Goal: Information Seeking & Learning: Learn about a topic

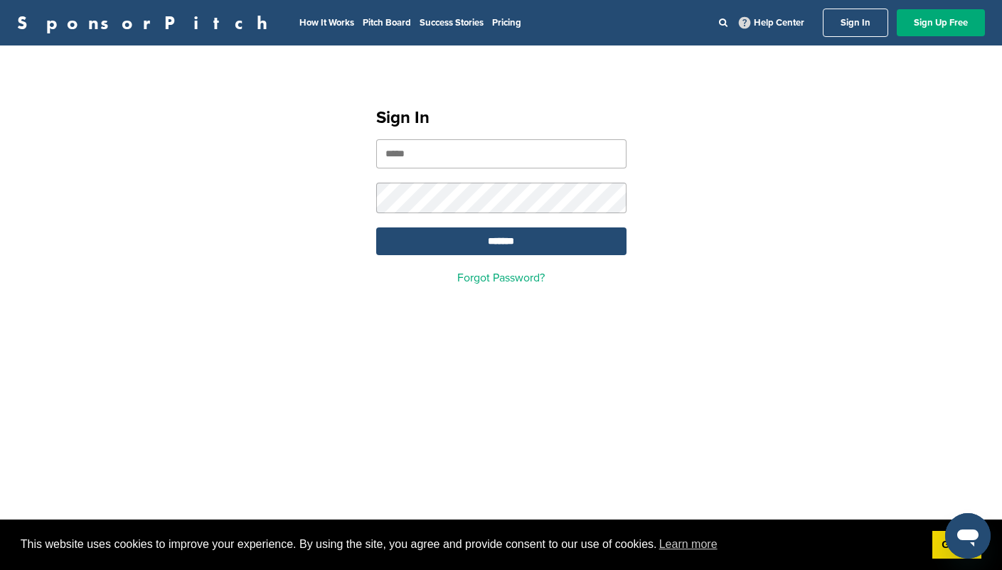
type input "**********"
click at [523, 253] on input "*******" at bounding box center [501, 242] width 250 height 28
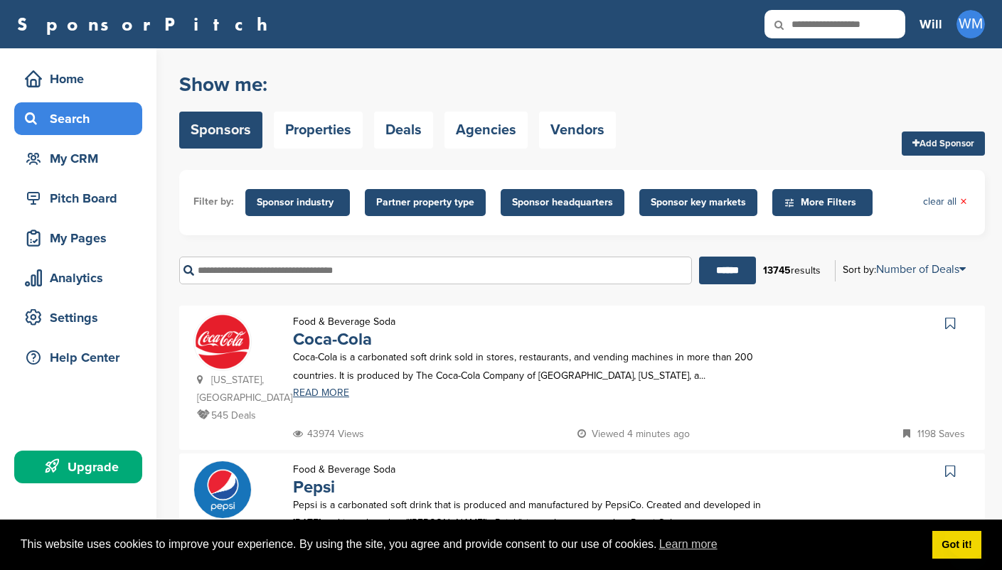
click at [679, 454] on div "New York, USA 470 Deals Food & Beverage Soda Pepsi Pepsi is a carbonated soft d…" at bounding box center [582, 526] width 806 height 144
click at [688, 306] on div "Georgia, USA 545 Deals Food & Beverage Soda Coca-Cola Coca-Cola is a carbonated…" at bounding box center [582, 378] width 806 height 144
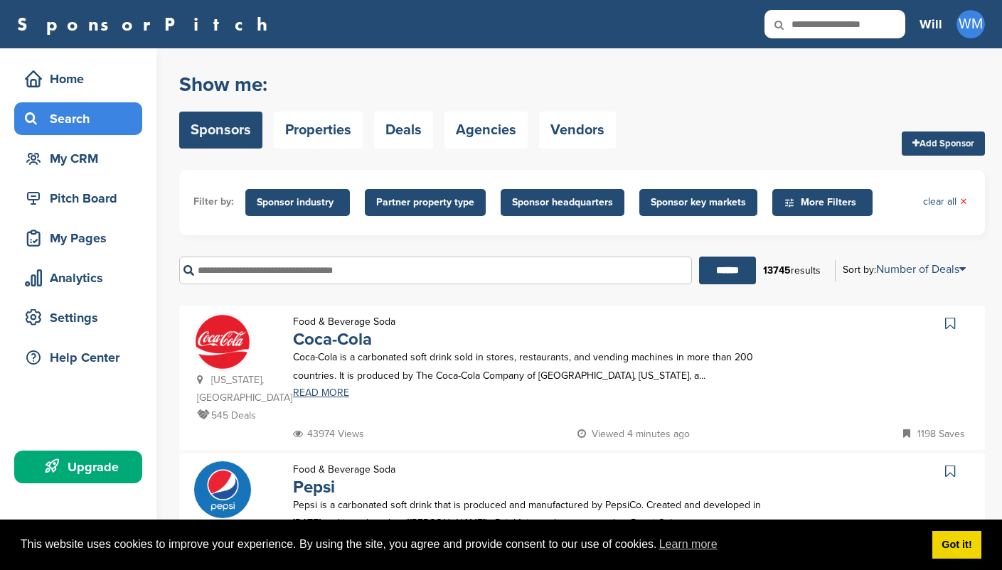
drag, startPoint x: 0, startPoint y: 0, endPoint x: 792, endPoint y: 385, distance: 880.9
click at [792, 385] on div "Food & Beverage Soda Coca-Cola Coca-Cola is a carbonated soft drink sold in sto…" at bounding box center [538, 369] width 519 height 112
click at [777, 385] on div "Food & Beverage Soda Coca-Cola Coca-Cola is a carbonated soft drink sold in sto…" at bounding box center [538, 369] width 519 height 112
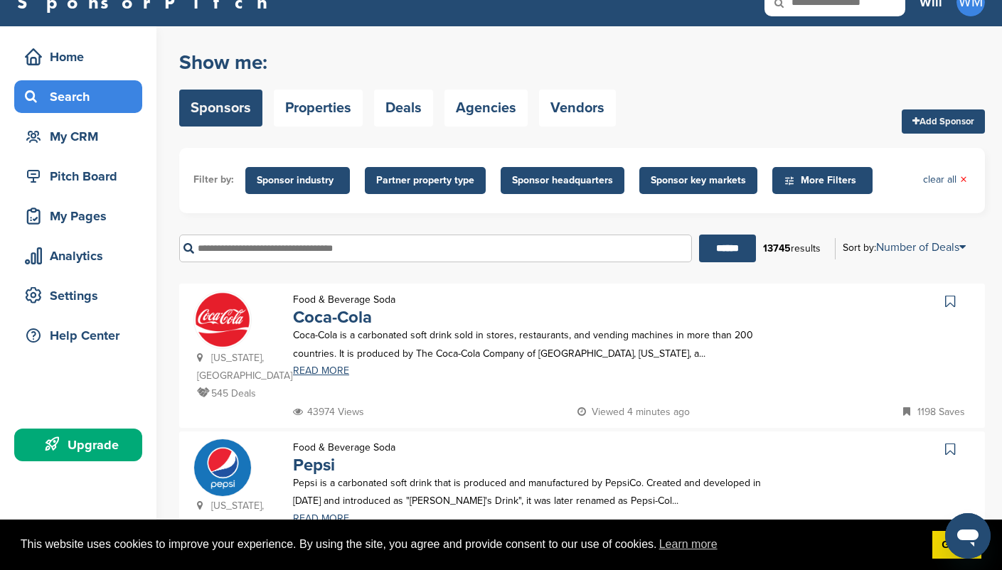
click at [865, 178] on span "More Filters" at bounding box center [822, 180] width 100 height 27
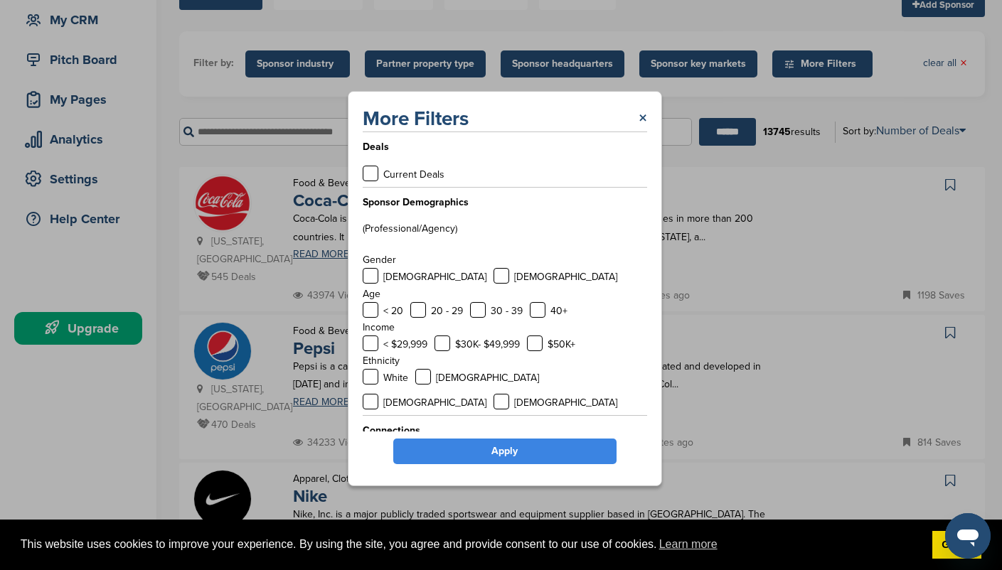
scroll to position [51, 0]
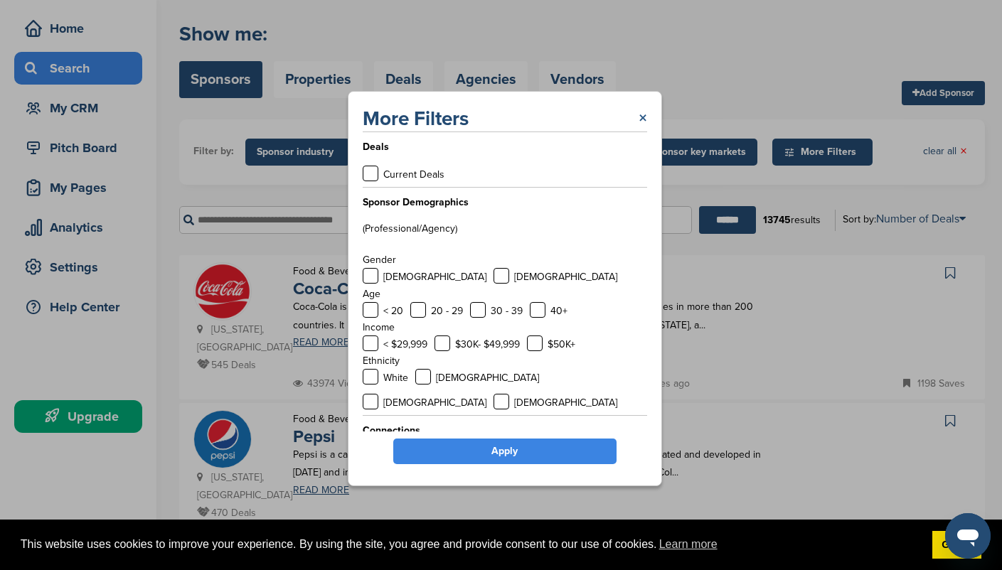
click at [642, 122] on link "×" at bounding box center [643, 119] width 9 height 26
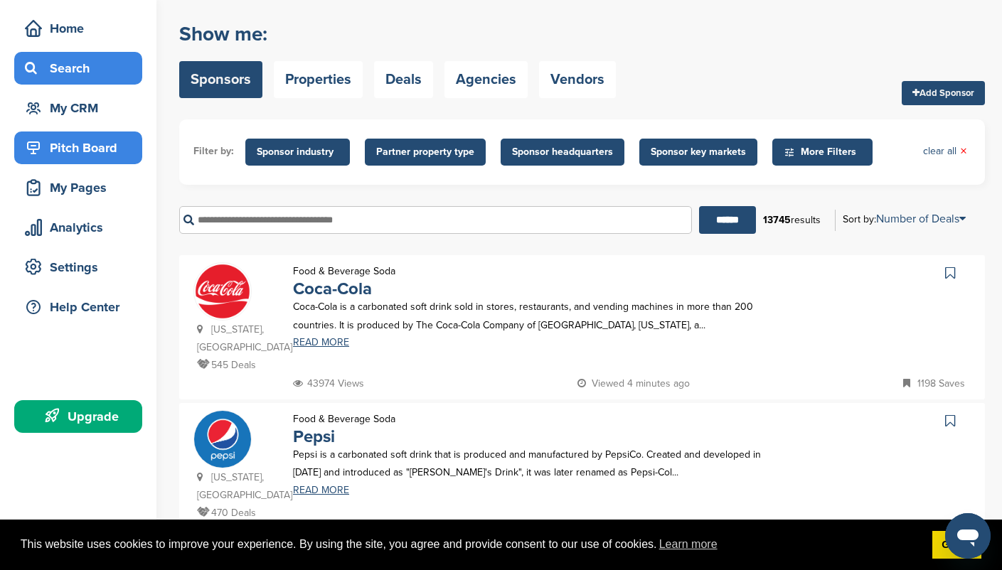
click at [77, 144] on div "Pitch Board" at bounding box center [81, 148] width 121 height 26
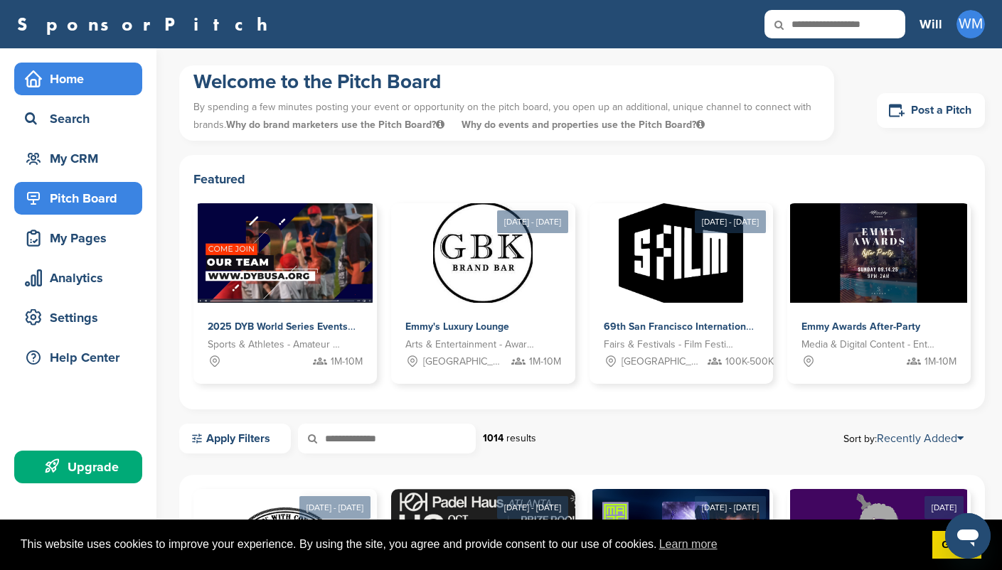
click at [81, 84] on div "Home" at bounding box center [81, 79] width 121 height 26
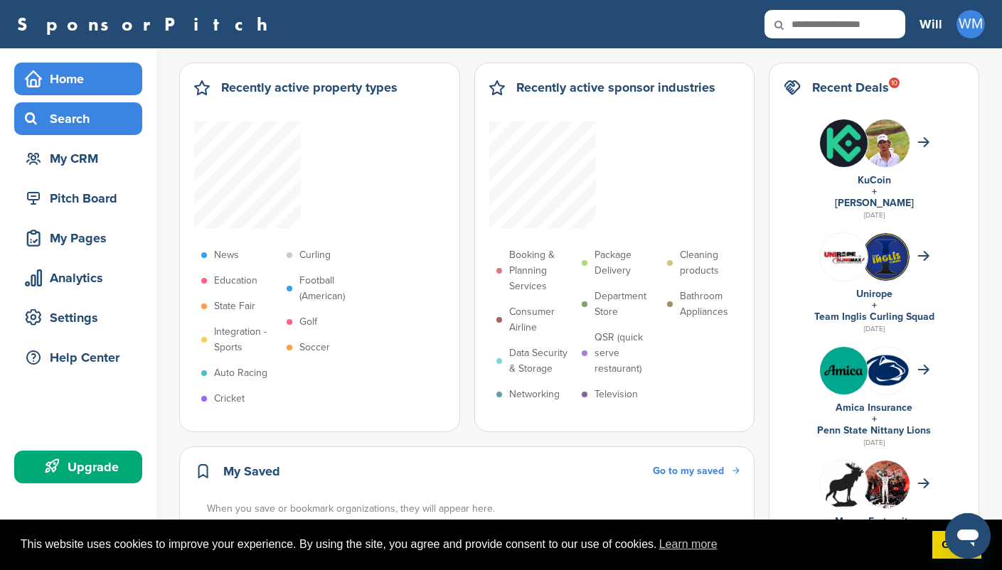
click at [80, 121] on div "Search" at bounding box center [81, 119] width 121 height 26
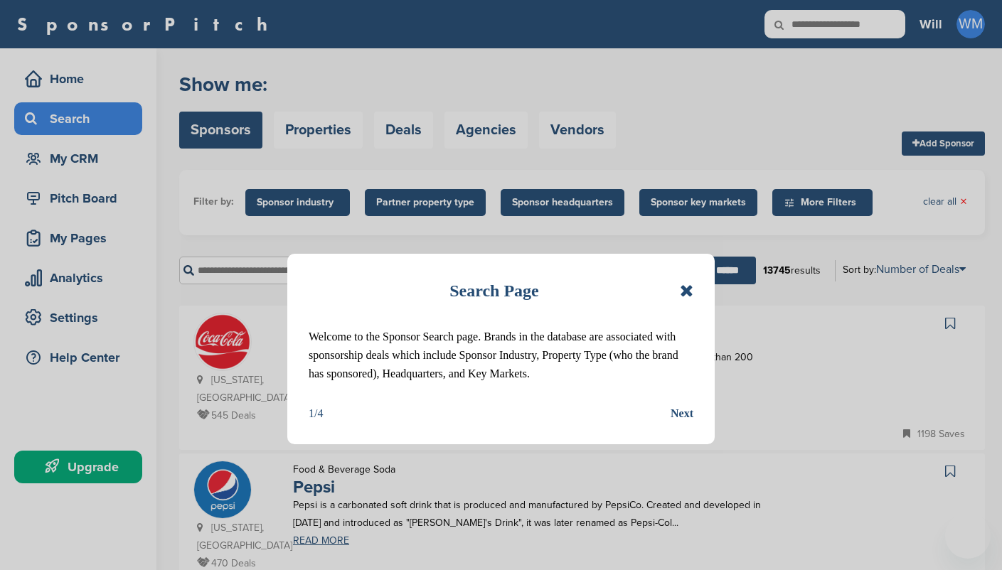
drag, startPoint x: 0, startPoint y: 0, endPoint x: 682, endPoint y: 413, distance: 797.5
click at [688, 285] on div "Search Page Welcome to the Sponsor Search page. Brands in the database are asso…" at bounding box center [501, 285] width 1002 height 570
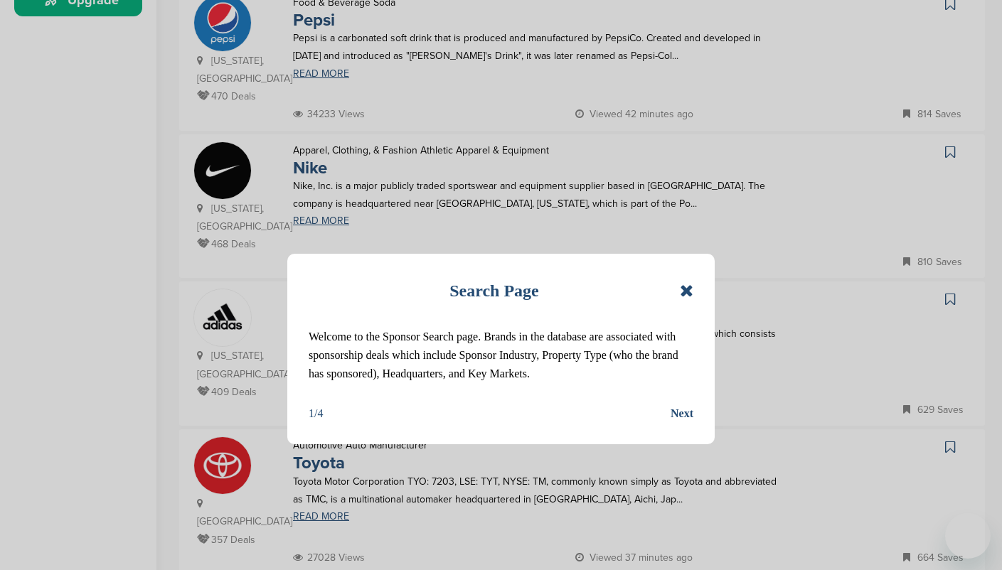
click at [705, 211] on div "Search Page Welcome to the Sponsor Search page. Brands in the database are asso…" at bounding box center [501, 285] width 1002 height 570
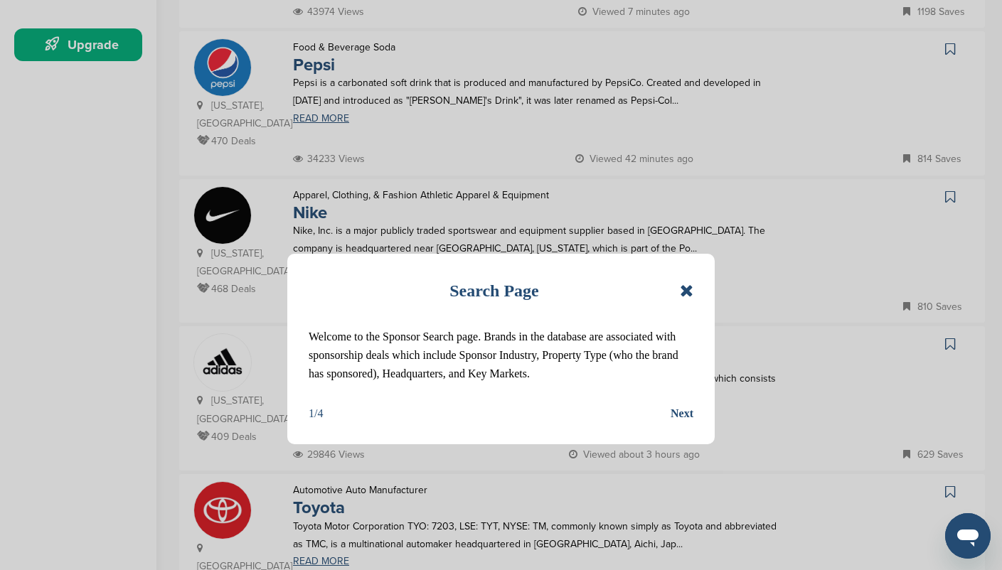
click at [705, 211] on div "Search Page Welcome to the Sponsor Search page. Brands in the database are asso…" at bounding box center [501, 285] width 1002 height 570
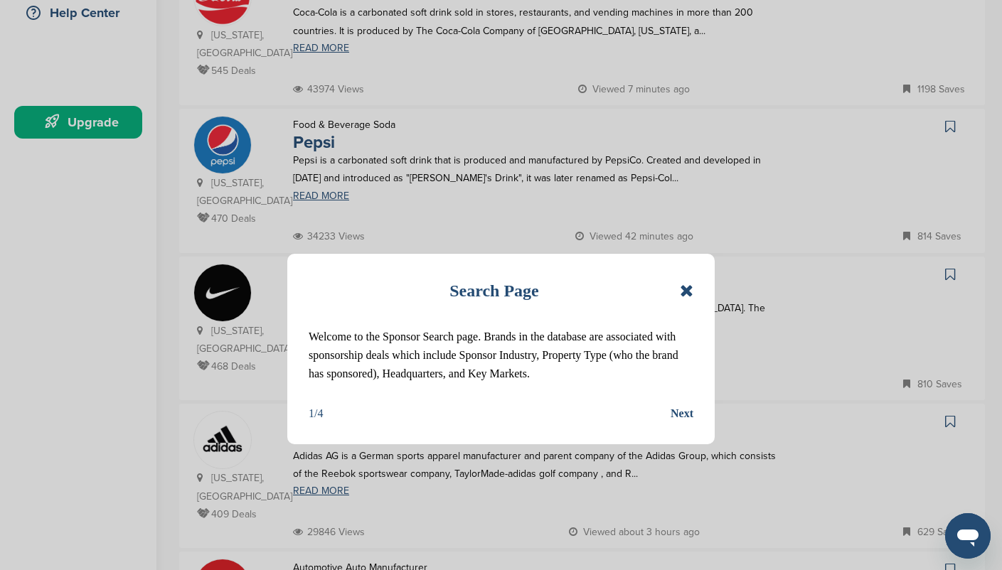
click at [419, 387] on div "Search Page Welcome to the Sponsor Search page. Brands in the database are asso…" at bounding box center [501, 285] width 1002 height 570
type input "*"
click at [682, 413] on div "Search Page Welcome to the Sponsor Search page. Brands in the database are asso…" at bounding box center [501, 285] width 1002 height 570
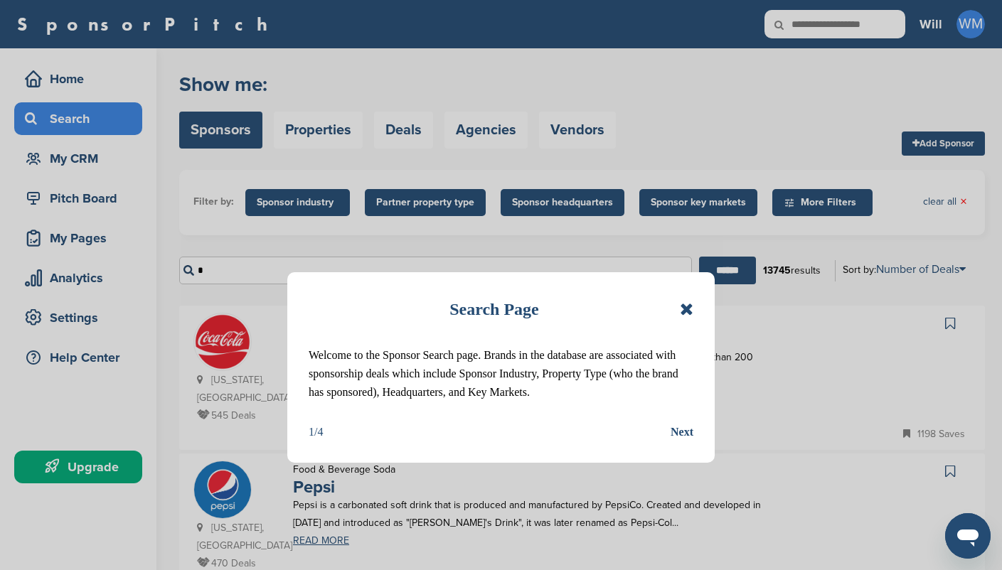
drag, startPoint x: 560, startPoint y: 395, endPoint x: 341, endPoint y: 413, distance: 219.8
click at [560, 395] on p "Welcome to the Sponsor Search page. Brands in the database are associated with …" at bounding box center [501, 373] width 385 height 55
drag, startPoint x: 341, startPoint y: 413, endPoint x: 562, endPoint y: 386, distance: 222.1
click at [341, 413] on div "Search Page Welcome to the Sponsor Search page. Brands in the database are asso…" at bounding box center [500, 367] width 427 height 191
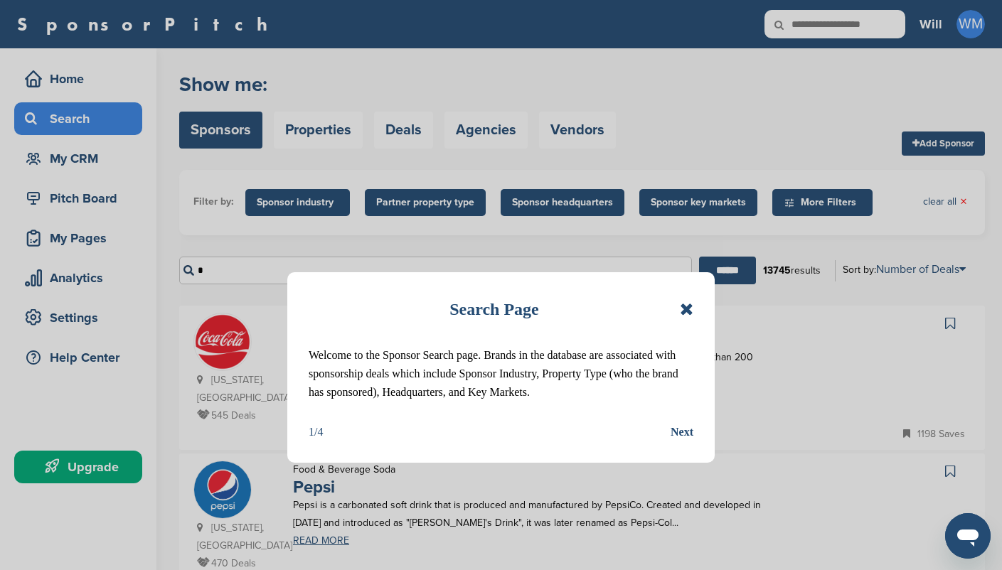
click at [341, 423] on div "1/4 Next" at bounding box center [501, 432] width 385 height 18
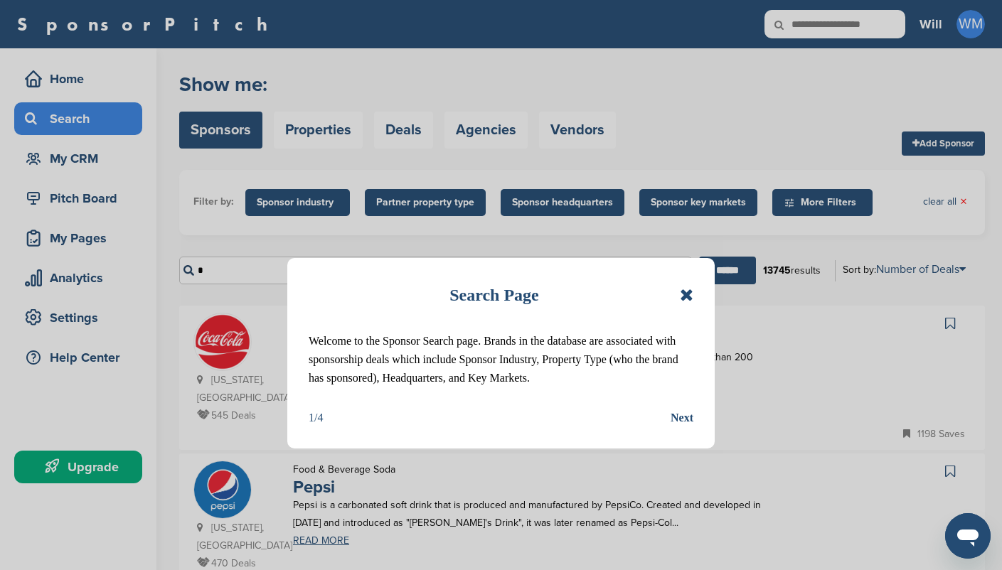
click at [562, 386] on p "Welcome to the Sponsor Search page. Brands in the database are associated with …" at bounding box center [501, 359] width 385 height 55
click at [676, 414] on div "Next" at bounding box center [682, 418] width 23 height 18
click at [685, 295] on div "Search Page Welcome to the Sponsor Search page. Brands in the database are asso…" at bounding box center [501, 285] width 1002 height 570
click at [840, 180] on div "Search Page Welcome to the Sponsor Search page. Brands in the database are asso…" at bounding box center [501, 285] width 1002 height 570
click at [70, 457] on div "Search Page Welcome to the Sponsor Search page. Brands in the database are asso…" at bounding box center [501, 285] width 1002 height 570
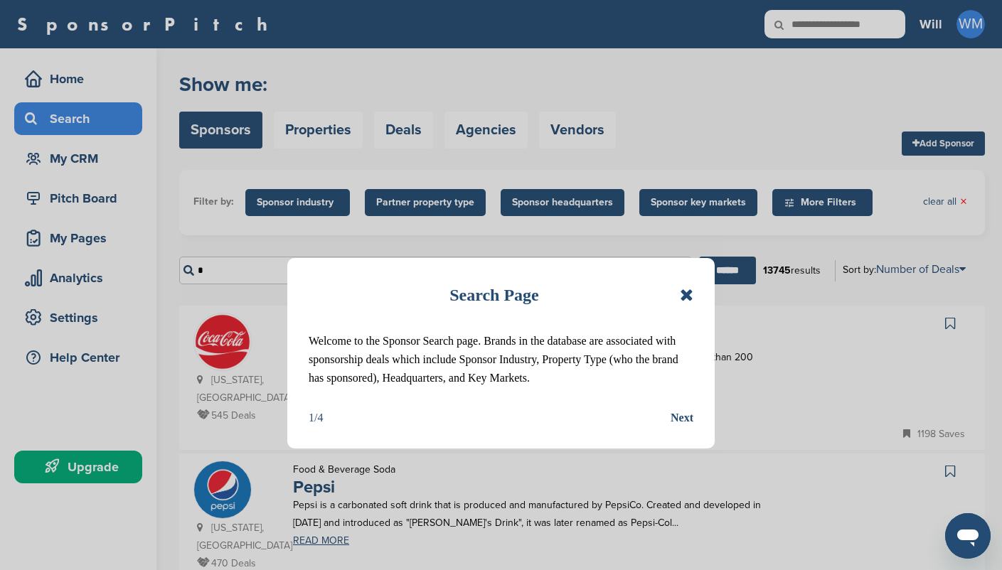
click at [504, 418] on div "Search Page Welcome to the Sponsor Search page. Brands in the database are asso…" at bounding box center [501, 285] width 1002 height 570
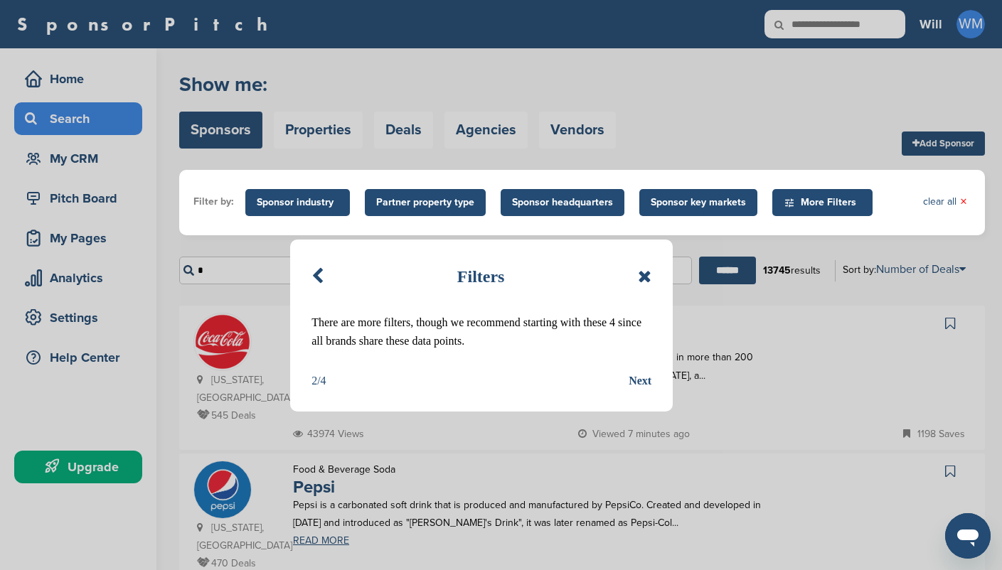
scroll to position [0, 0]
click at [643, 275] on icon at bounding box center [645, 275] width 14 height 17
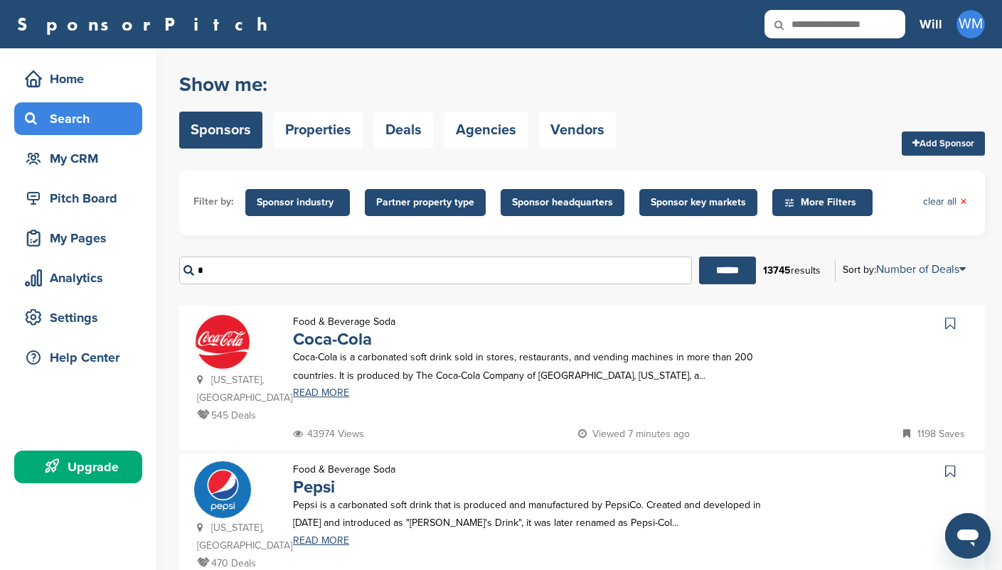
drag, startPoint x: 614, startPoint y: 263, endPoint x: 233, endPoint y: 257, distance: 381.3
click at [234, 260] on input "*" at bounding box center [435, 271] width 513 height 28
click at [856, 212] on form "Filter by: Sponsor industry Sponsor Industry × Apparel, Clothing, & Fashion Acc…" at bounding box center [582, 232] width 806 height 125
click at [809, 198] on form "Filter by: Sponsor industry Sponsor Industry × Apparel, Clothing, & Fashion Acc…" at bounding box center [582, 232] width 806 height 125
click at [809, 208] on form "Filter by: Sponsor industry Sponsor Industry × Apparel, Clothing, & Fashion Acc…" at bounding box center [582, 232] width 806 height 125
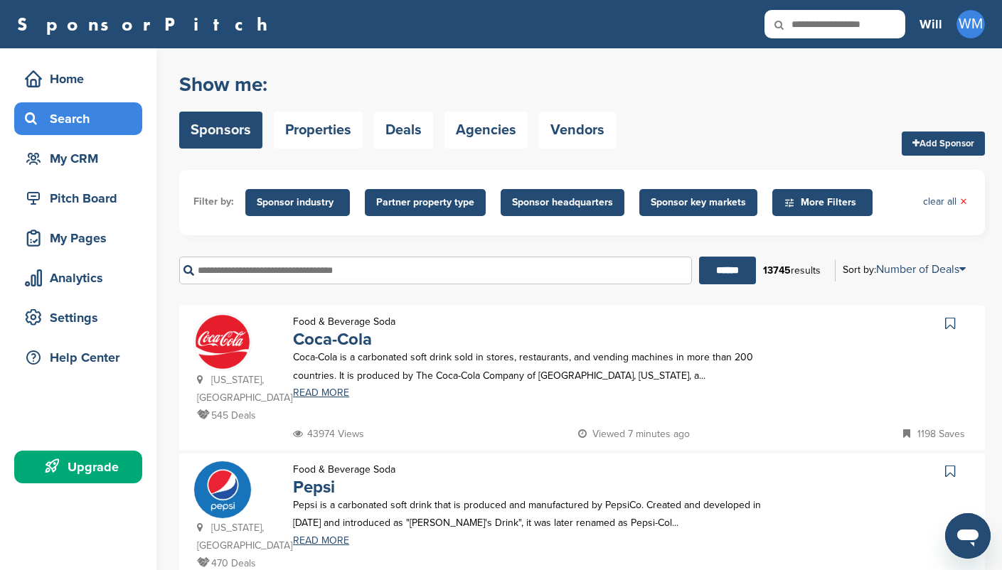
click at [809, 206] on form "Filter by: Sponsor industry Sponsor Industry × Apparel, Clothing, & Fashion Acc…" at bounding box center [582, 232] width 806 height 125
click at [795, 208] on form "Filter by: Sponsor industry Sponsor Industry × Apparel, Clothing, & Fashion Acc…" at bounding box center [582, 232] width 806 height 125
click at [782, 201] on form "Filter by: Sponsor industry Sponsor Industry × Apparel, Clothing, & Fashion Acc…" at bounding box center [582, 232] width 806 height 125
click at [812, 198] on form "Filter by: Sponsor industry Sponsor Industry × Apparel, Clothing, & Fashion Acc…" at bounding box center [582, 232] width 806 height 125
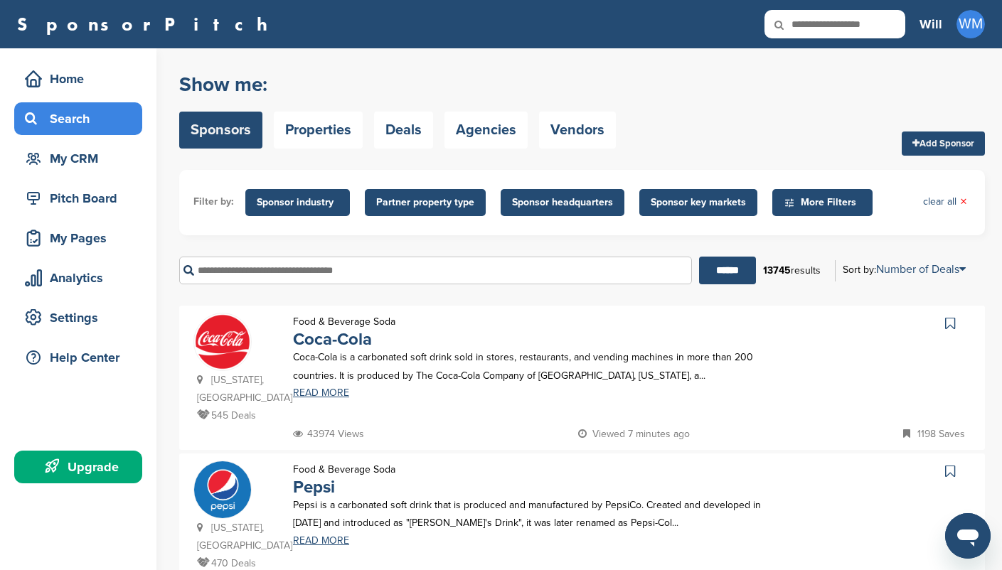
click at [963, 198] on form "Filter by: Sponsor industry Sponsor Industry × Apparel, Clothing, & Fashion Acc…" at bounding box center [582, 232] width 806 height 125
click at [964, 198] on form "Filter by: Sponsor industry Sponsor Industry × Apparel, Clothing, & Fashion Acc…" at bounding box center [582, 232] width 806 height 125
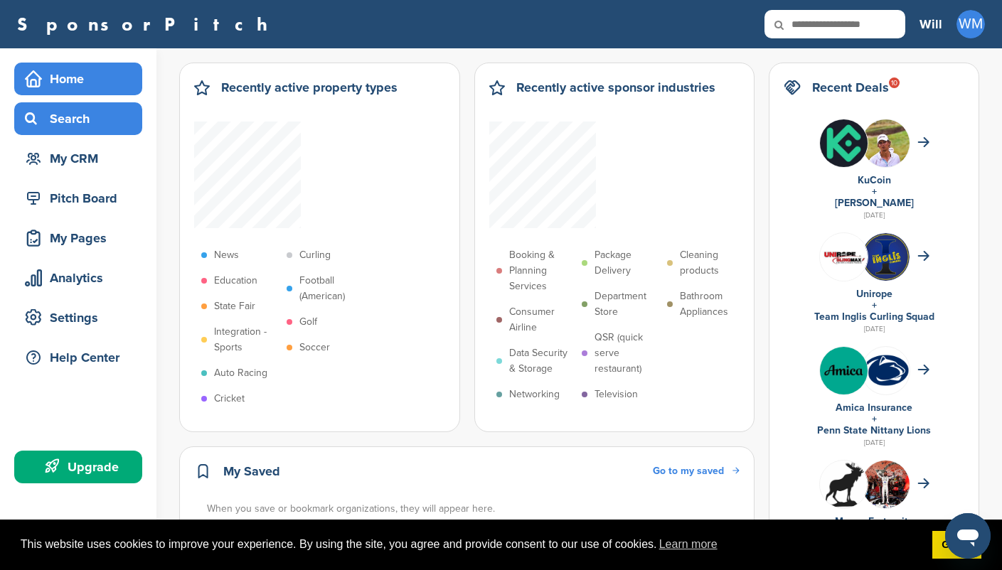
click at [94, 118] on div "Search" at bounding box center [81, 119] width 121 height 26
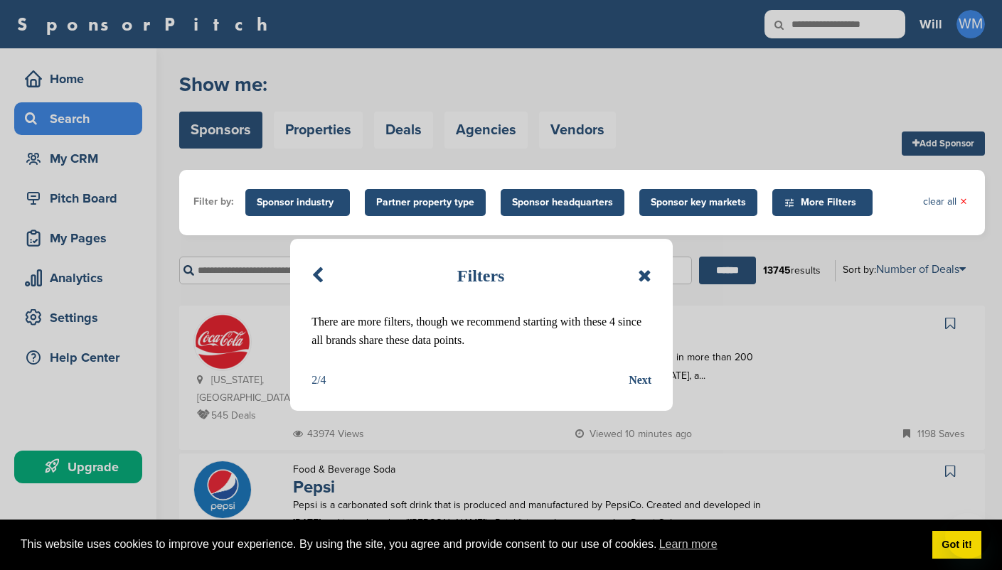
click at [685, 413] on div "Filters There are more filters, though we recommend starting with these 4 since…" at bounding box center [501, 285] width 1002 height 570
click at [690, 297] on div "Filters There are more filters, though we recommend starting with these 4 since…" at bounding box center [501, 285] width 1002 height 570
drag, startPoint x: 0, startPoint y: 0, endPoint x: 693, endPoint y: 145, distance: 708.5
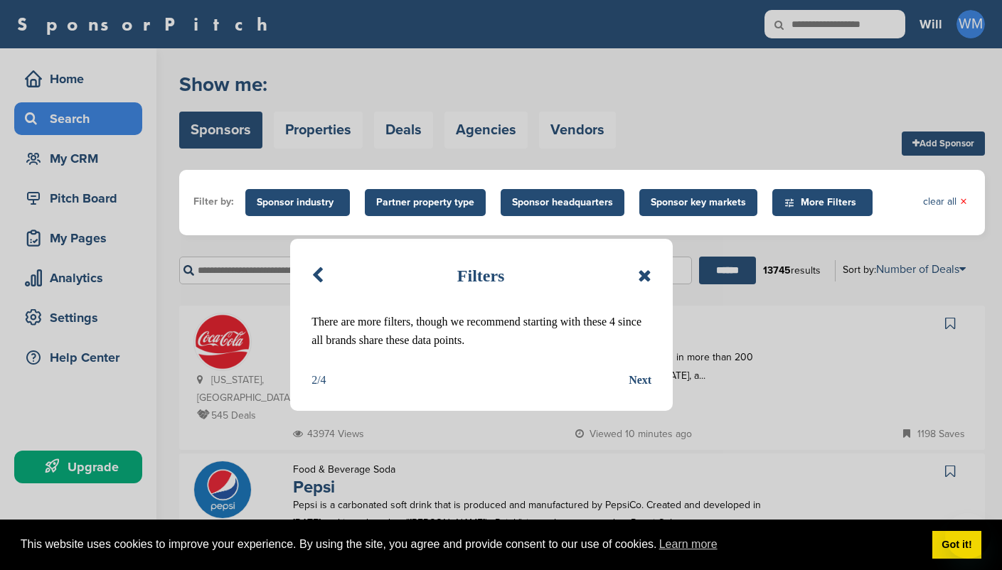
click at [693, 145] on div "Filters There are more filters, though we recommend starting with these 4 since…" at bounding box center [501, 285] width 1002 height 570
click at [693, 146] on div "Filters There are more filters, though we recommend starting with these 4 since…" at bounding box center [501, 285] width 1002 height 570
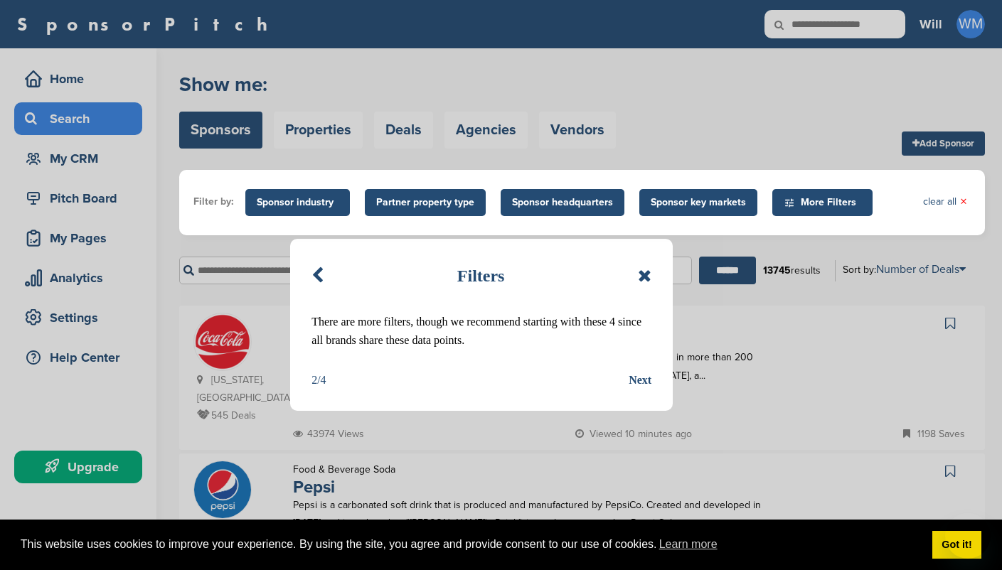
click at [693, 146] on div "Filters There are more filters, though we recommend starting with these 4 since…" at bounding box center [501, 285] width 1002 height 570
click at [639, 379] on div "Next" at bounding box center [640, 380] width 23 height 18
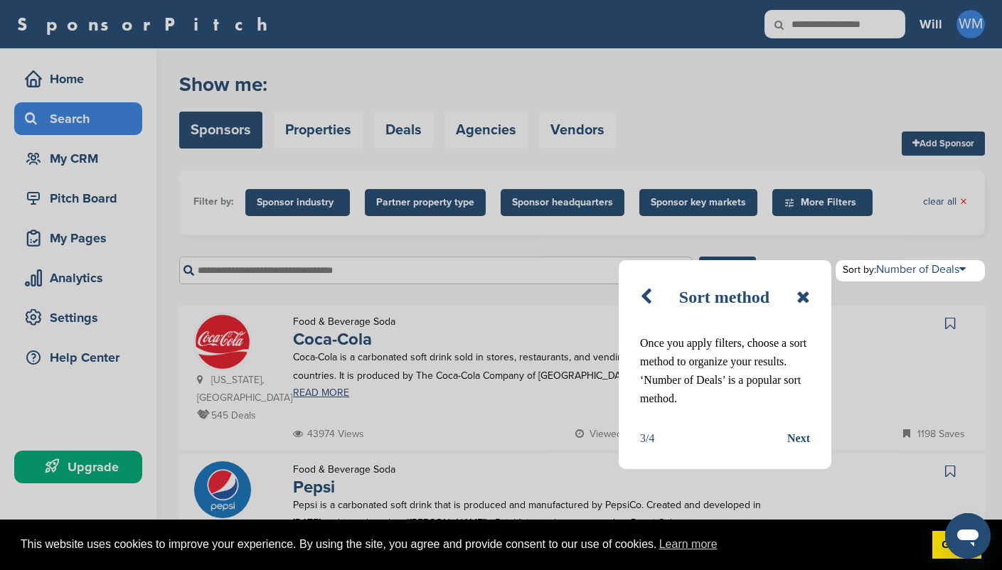
click at [798, 437] on div "Next" at bounding box center [798, 439] width 23 height 18
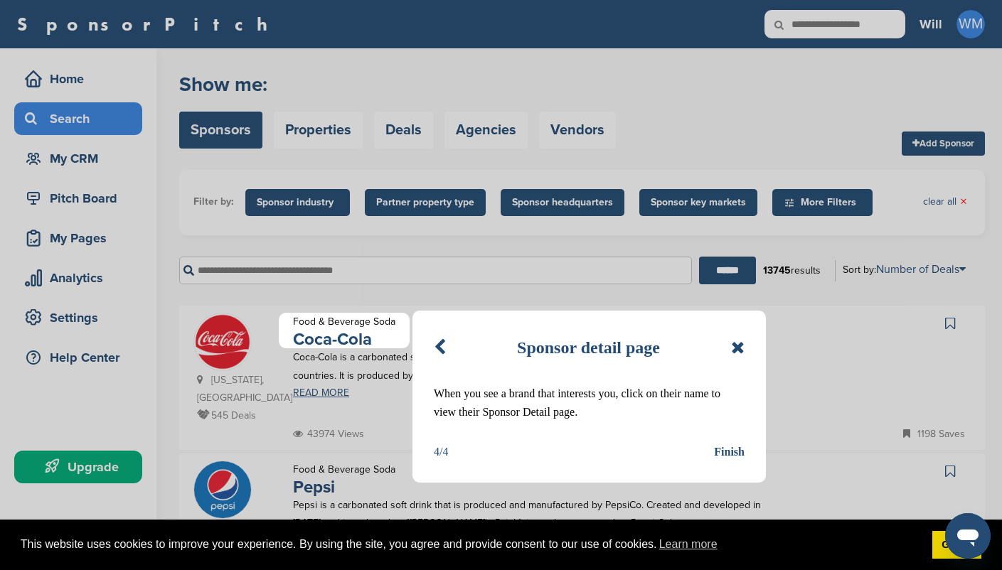
click at [735, 450] on div "Finish" at bounding box center [729, 452] width 31 height 18
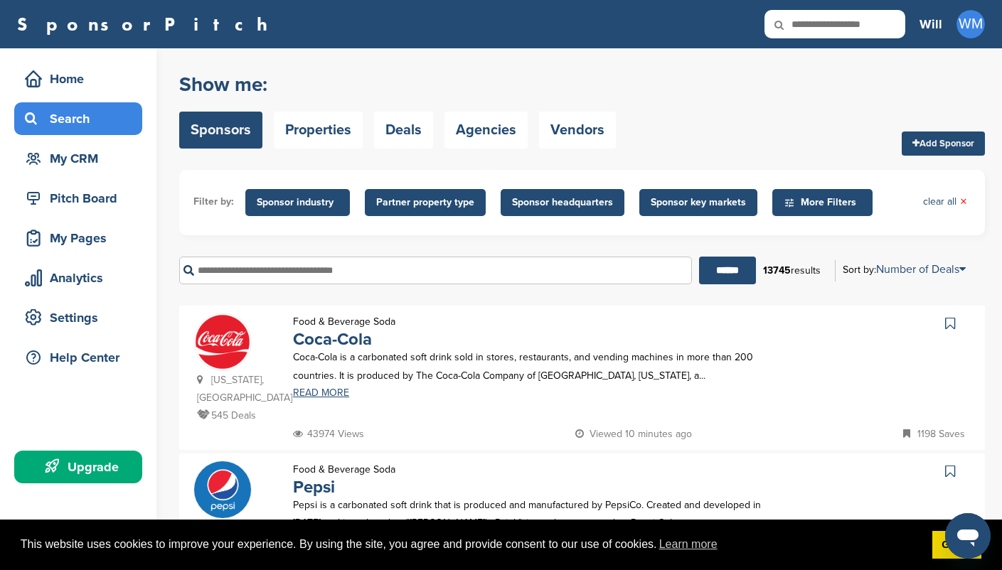
click at [835, 197] on span "More Filters" at bounding box center [825, 203] width 82 height 16
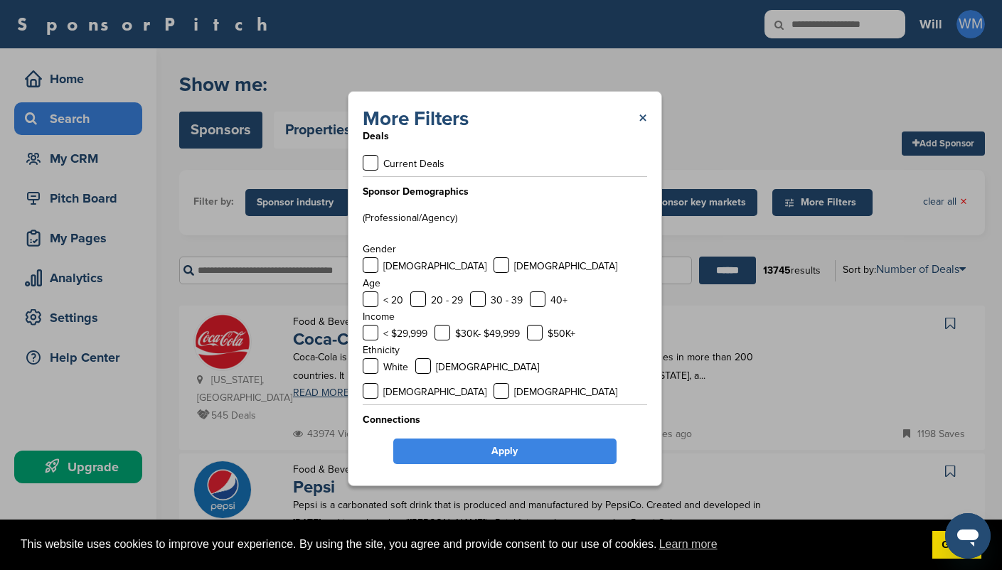
scroll to position [10, 0]
click at [540, 340] on div "$50K+" at bounding box center [551, 335] width 48 height 18
click at [531, 331] on label at bounding box center [535, 334] width 16 height 16
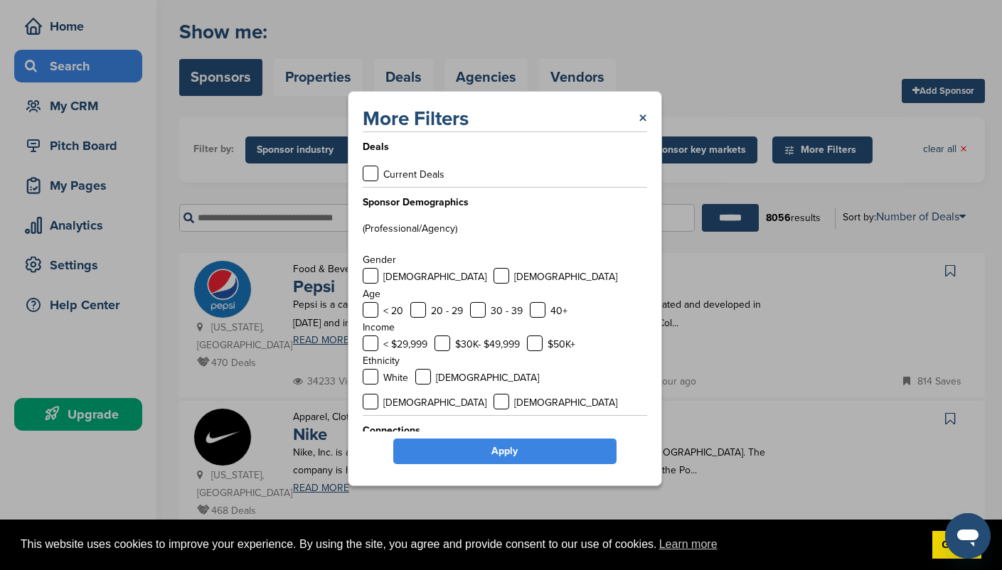
scroll to position [0, 0]
click at [375, 174] on label at bounding box center [371, 174] width 16 height 16
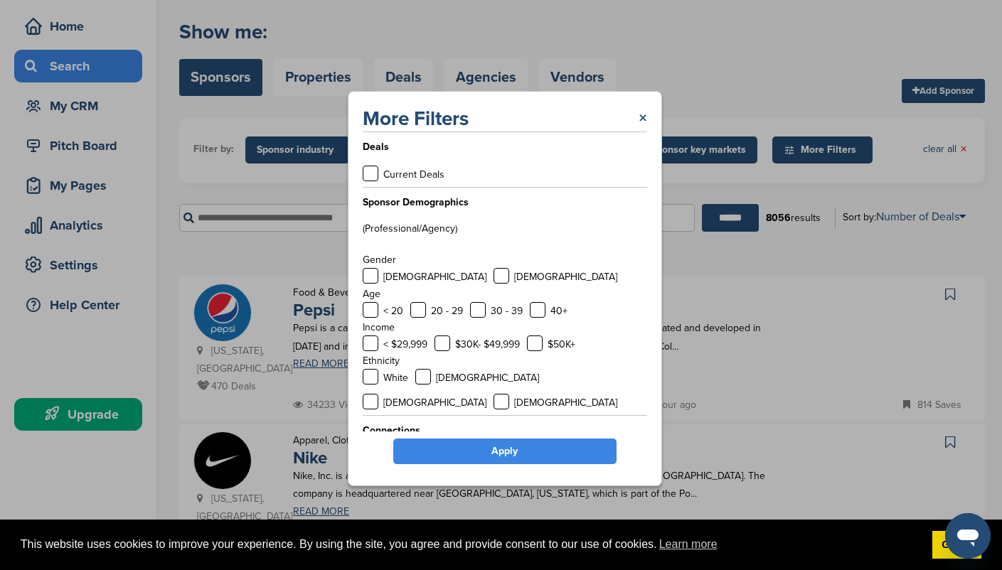
click at [539, 454] on link "Apply" at bounding box center [504, 452] width 223 height 26
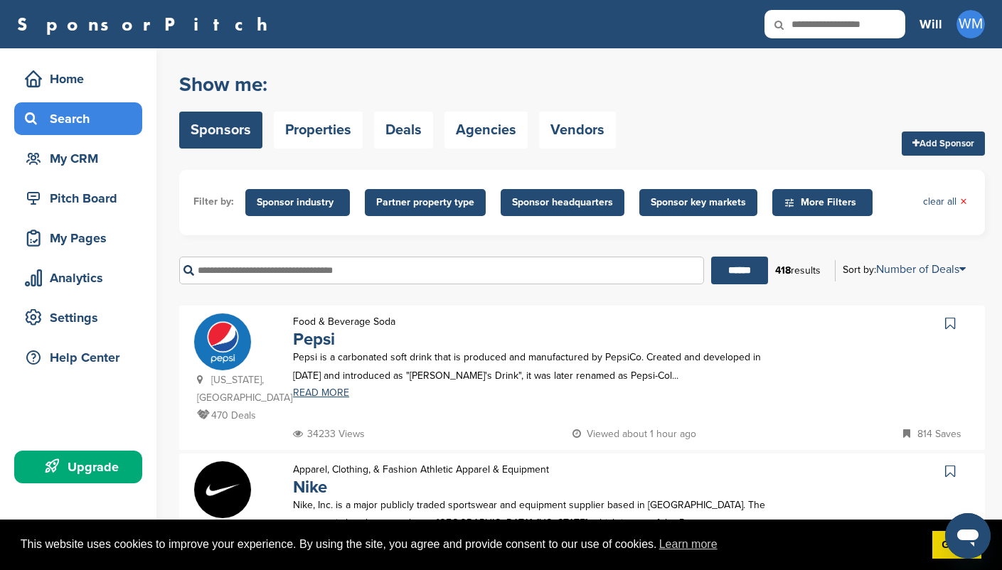
click at [317, 205] on span "Sponsor industry" at bounding box center [298, 203] width 82 height 16
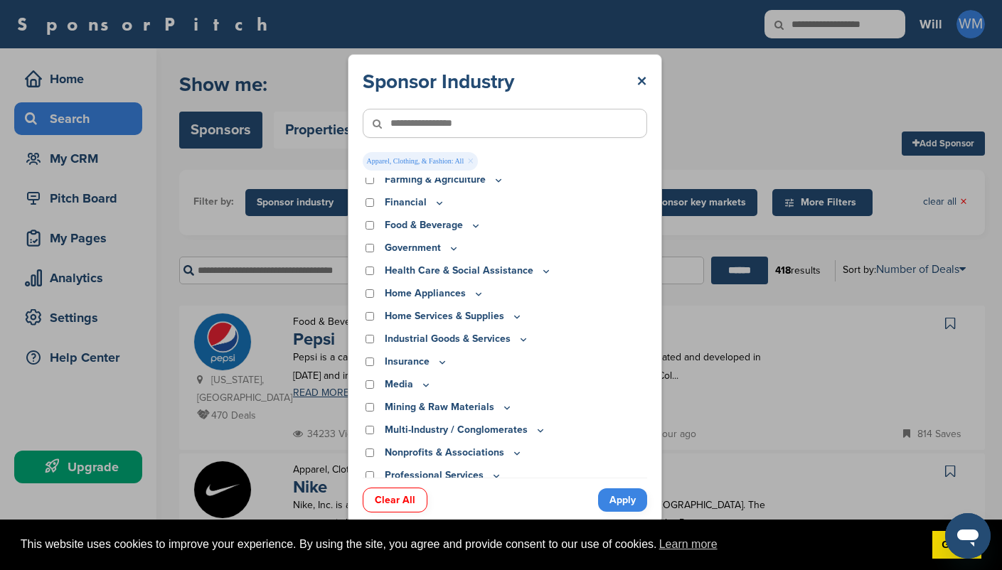
scroll to position [123, 0]
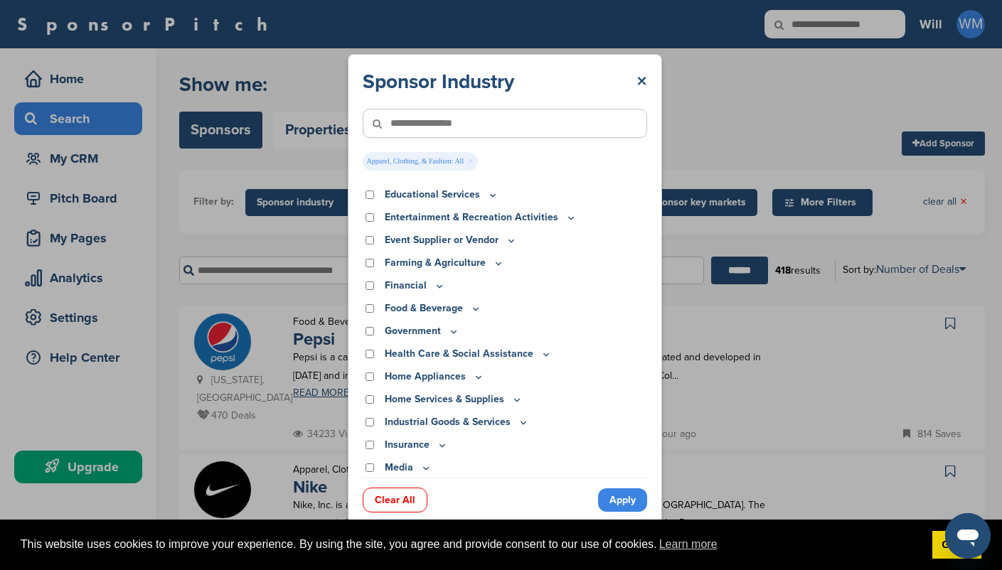
click at [543, 355] on icon at bounding box center [545, 355] width 5 height 2
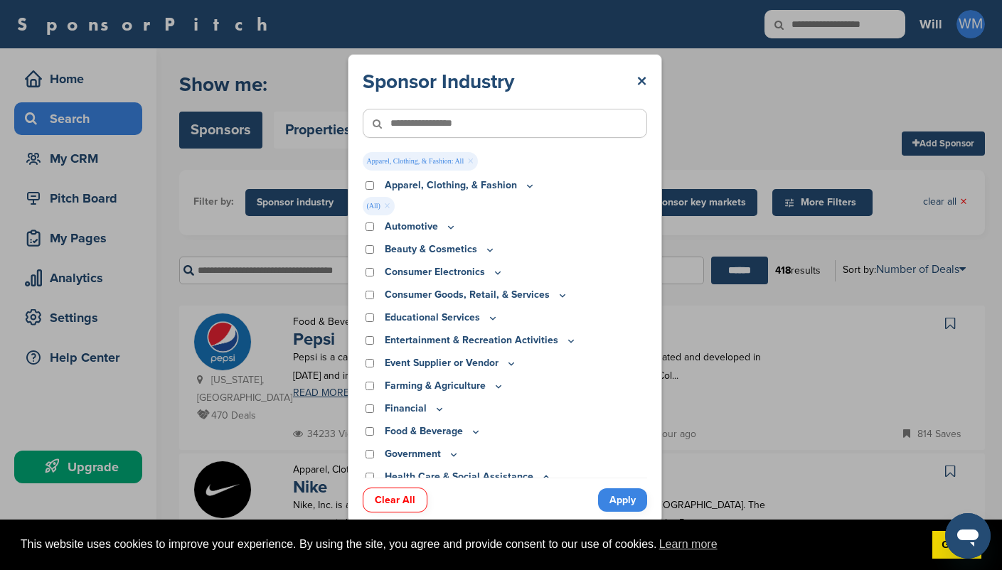
scroll to position [0, 0]
click at [450, 228] on icon at bounding box center [450, 227] width 5 height 2
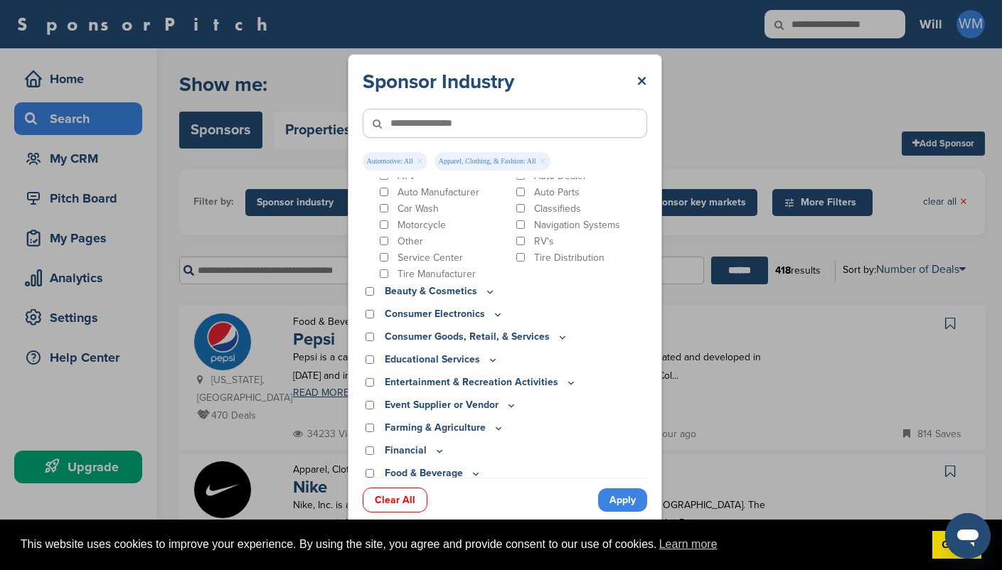
scroll to position [73, 0]
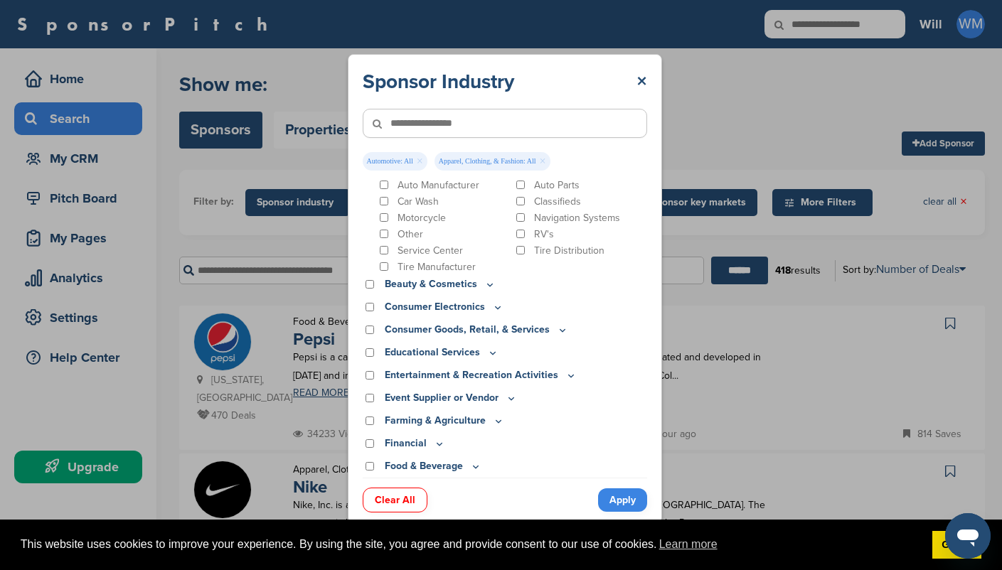
click at [442, 281] on p "Beauty & Cosmetics" at bounding box center [440, 285] width 111 height 16
click at [455, 287] on p "Beauty & Cosmetics" at bounding box center [440, 285] width 111 height 16
click at [485, 283] on icon at bounding box center [489, 285] width 11 height 12
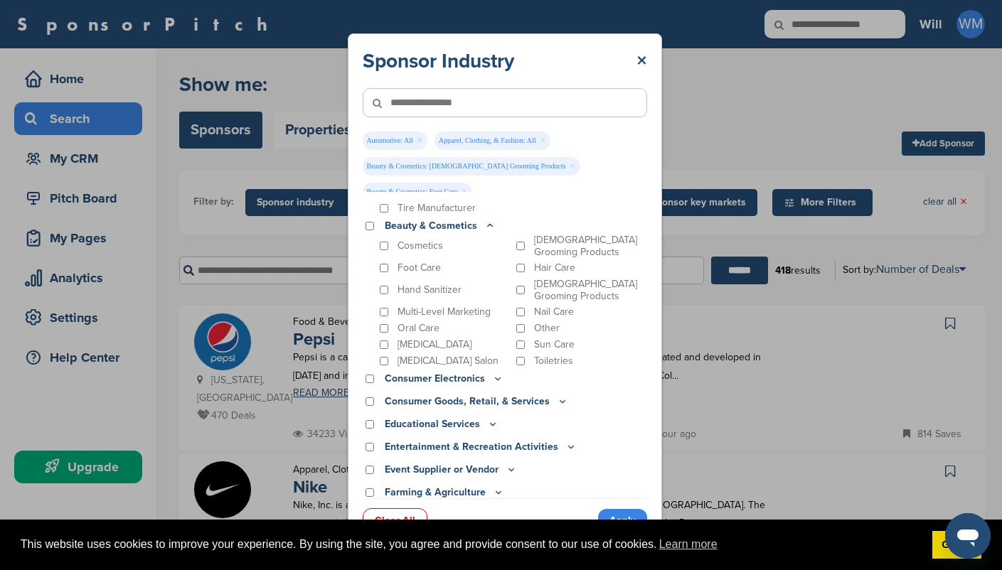
scroll to position [166, 0]
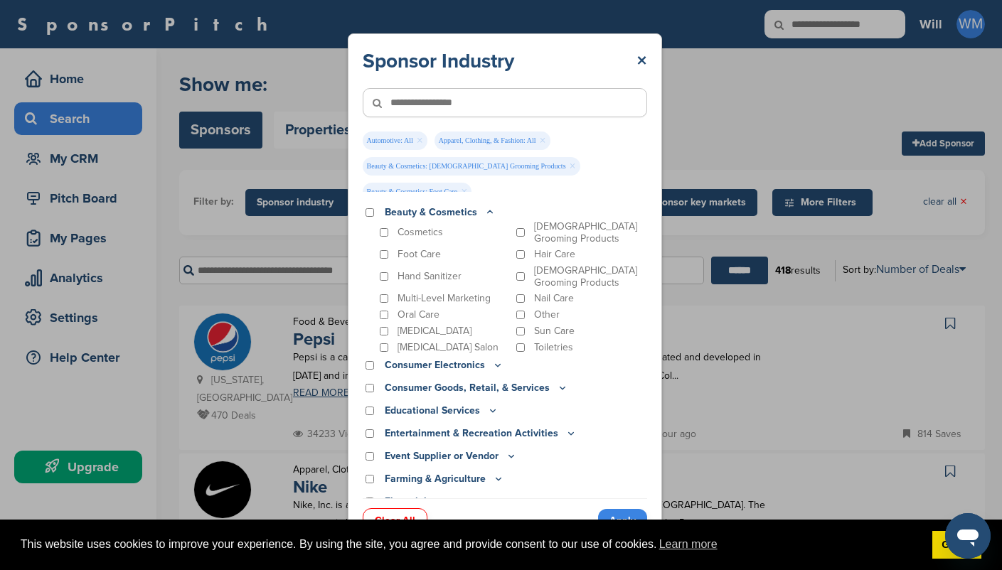
click at [492, 359] on icon at bounding box center [497, 365] width 11 height 12
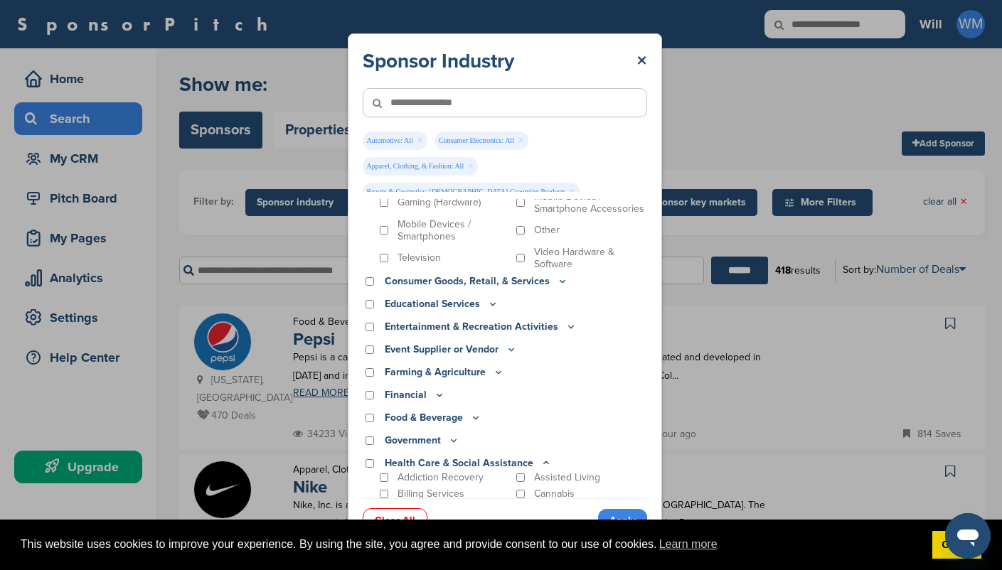
scroll to position [427, 0]
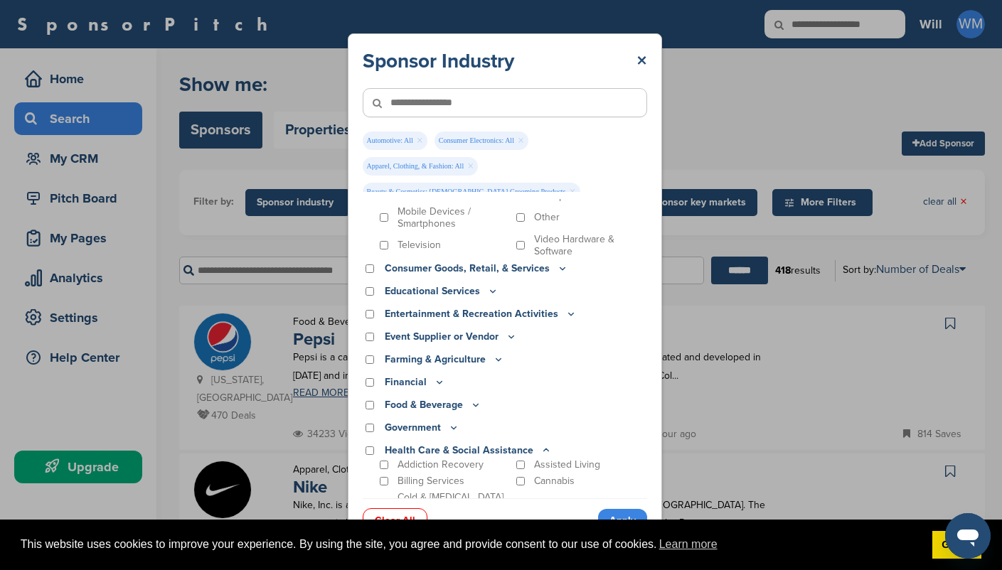
click at [543, 261] on p "Consumer Goods, Retail, & Services" at bounding box center [477, 269] width 184 height 16
click at [557, 262] on icon at bounding box center [562, 268] width 11 height 12
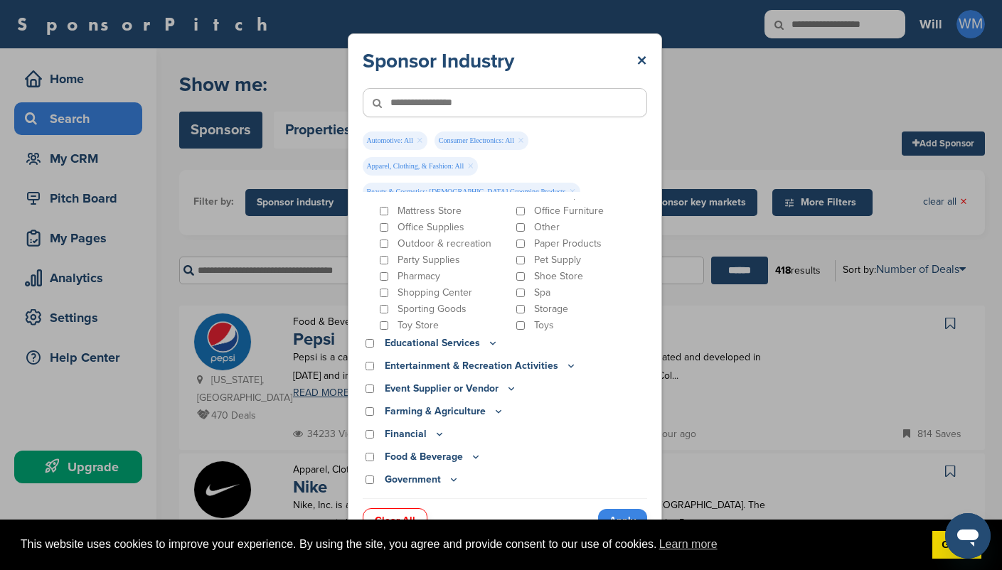
scroll to position [669, 0]
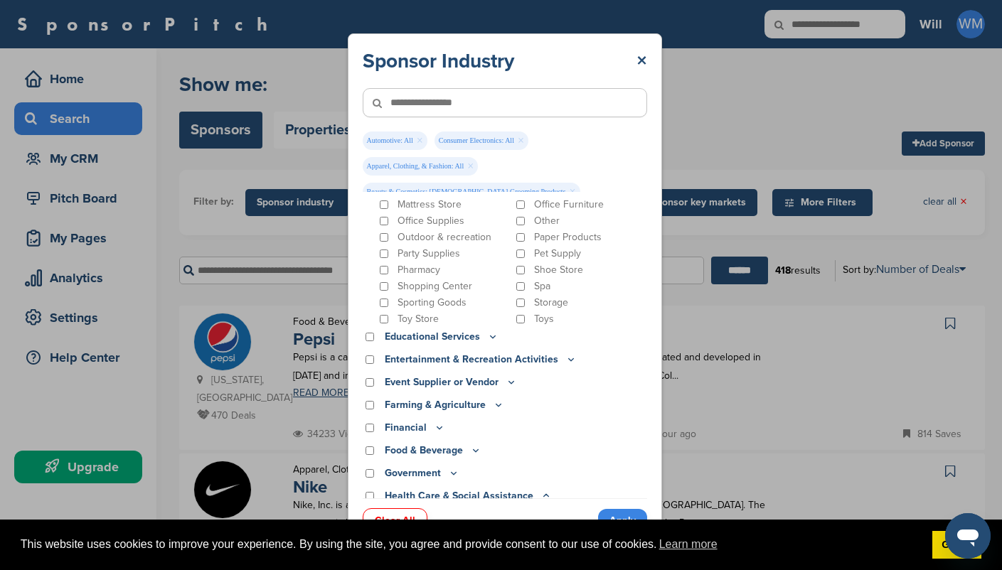
click at [490, 336] on icon at bounding box center [492, 337] width 5 height 2
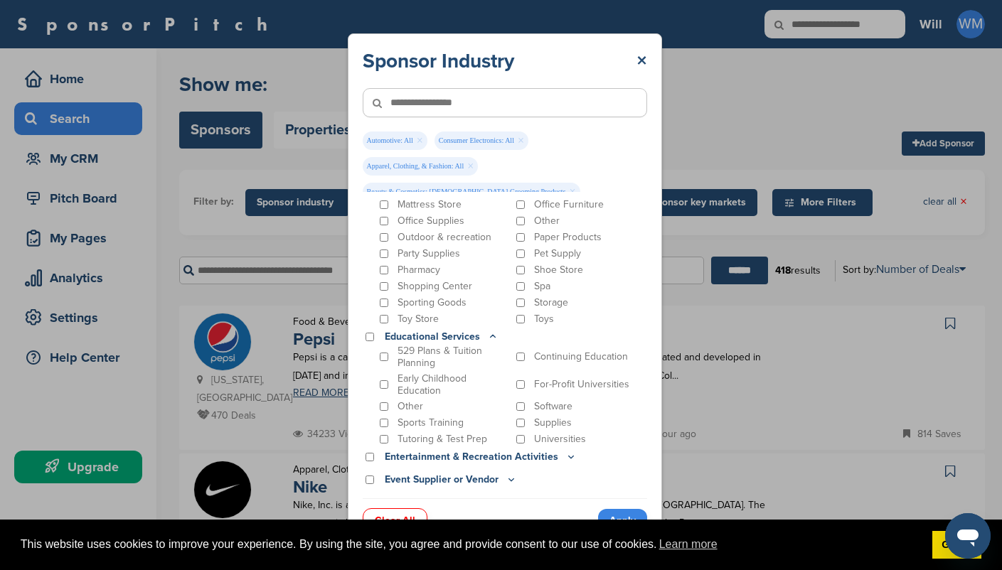
click at [446, 433] on p "Tutoring & Test Prep" at bounding box center [443, 439] width 90 height 12
click at [487, 331] on icon at bounding box center [492, 337] width 11 height 12
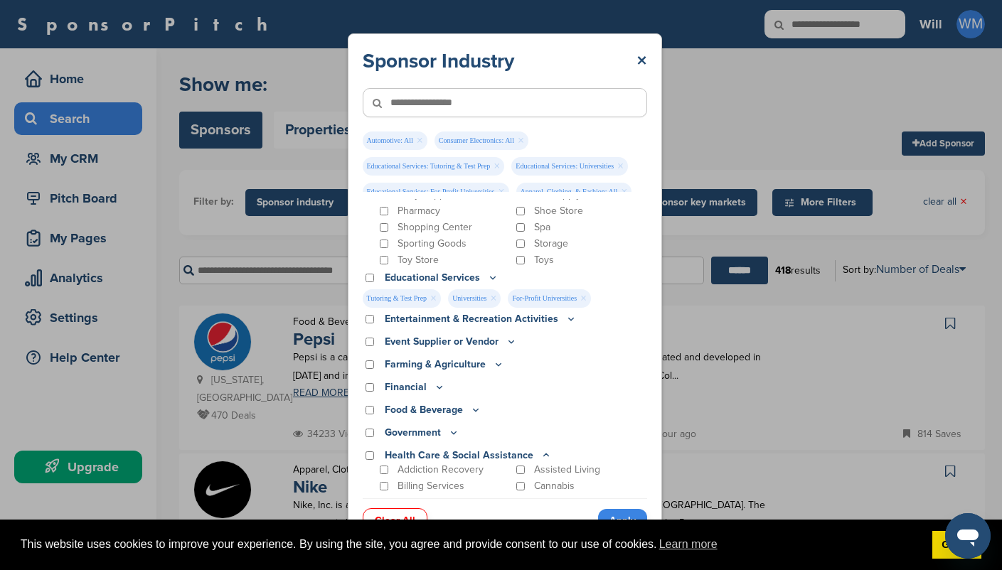
scroll to position [729, 0]
click at [545, 310] on p "Entertainment & Recreation Activities" at bounding box center [481, 318] width 192 height 16
click at [565, 312] on icon at bounding box center [570, 318] width 11 height 12
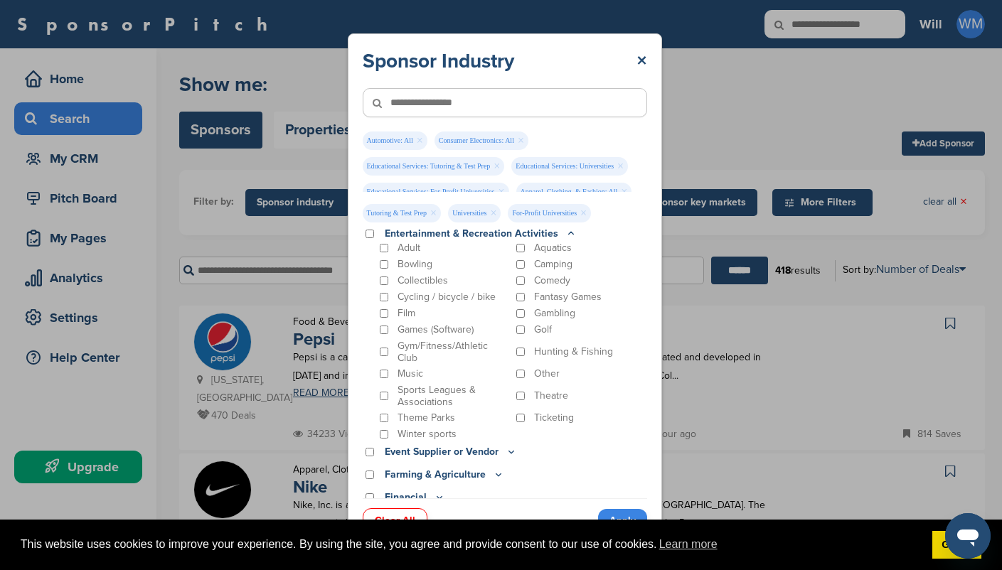
scroll to position [827, 0]
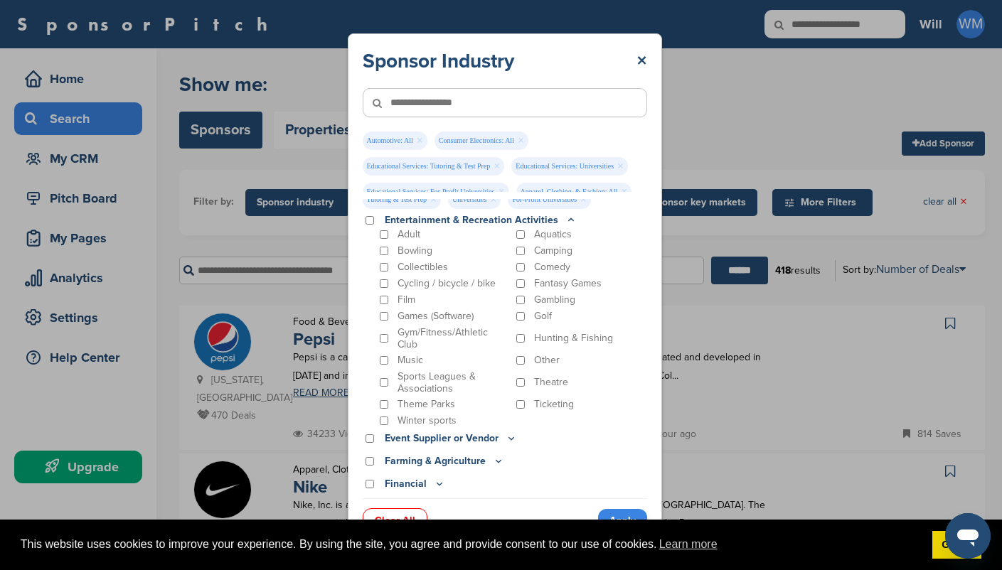
click at [430, 277] on p "Cycling / bicycle / bike" at bounding box center [447, 283] width 98 height 12
click at [553, 245] on p "Camping" at bounding box center [553, 251] width 38 height 12
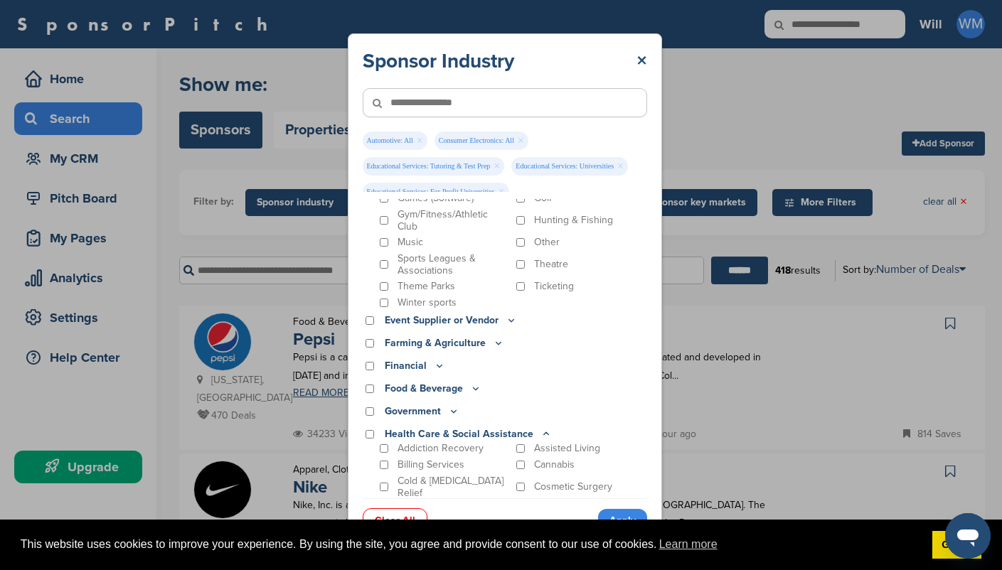
scroll to position [961, 0]
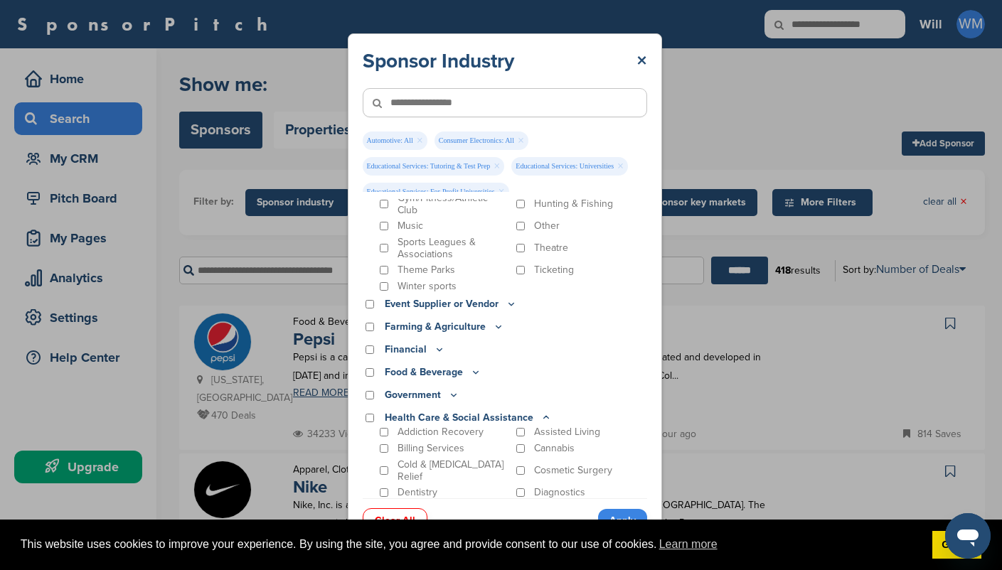
click at [492, 297] on p "Event Supplier or Vendor" at bounding box center [451, 305] width 132 height 16
click at [506, 298] on icon at bounding box center [511, 304] width 11 height 12
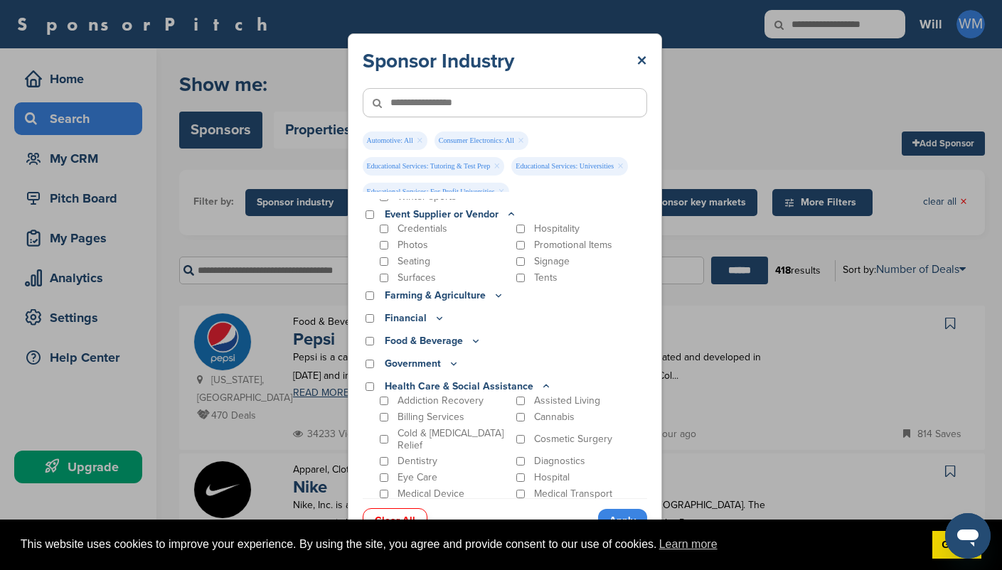
scroll to position [1055, 0]
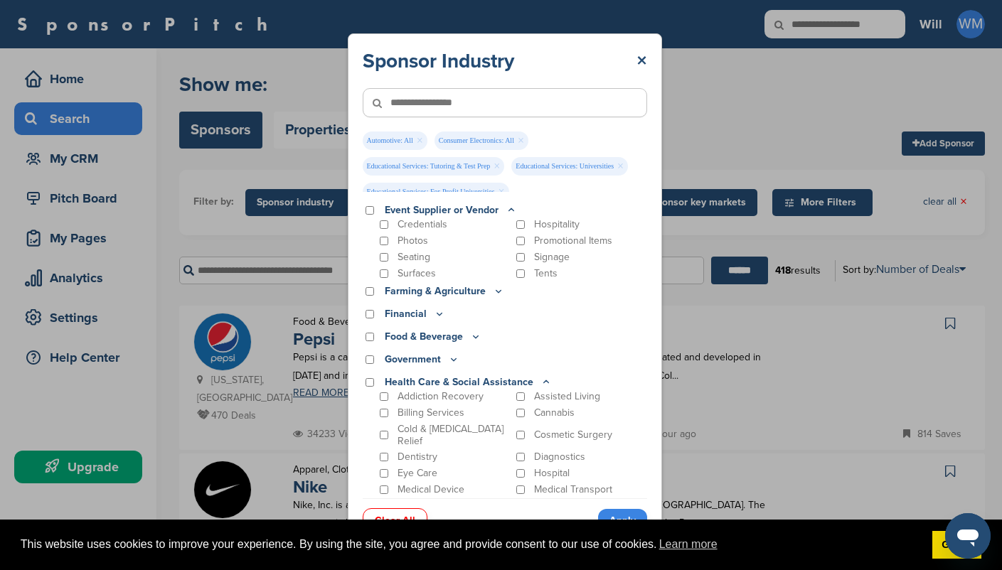
click at [493, 285] on icon at bounding box center [498, 291] width 11 height 12
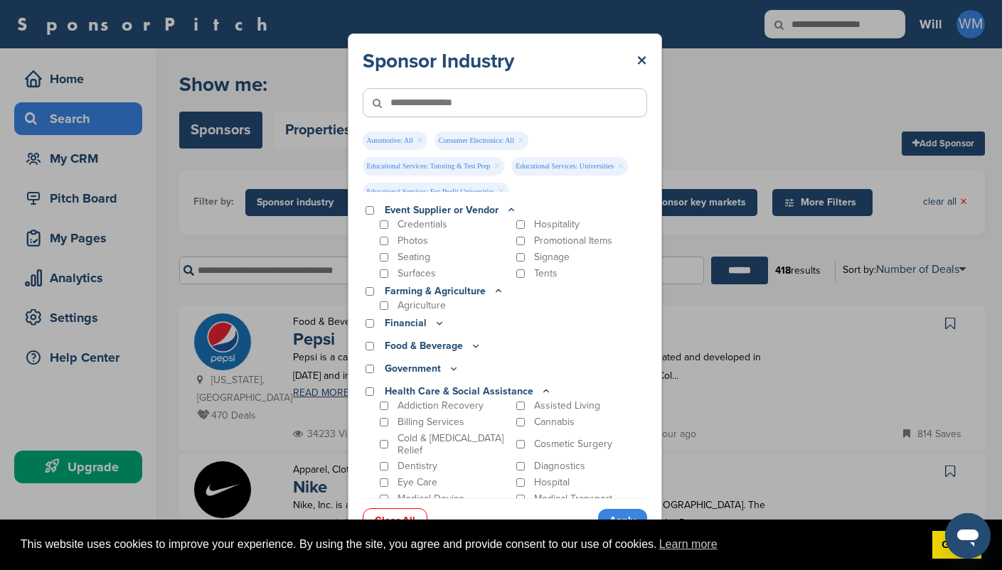
click at [426, 316] on p "Financial" at bounding box center [415, 324] width 60 height 16
click at [440, 317] on icon at bounding box center [439, 323] width 11 height 12
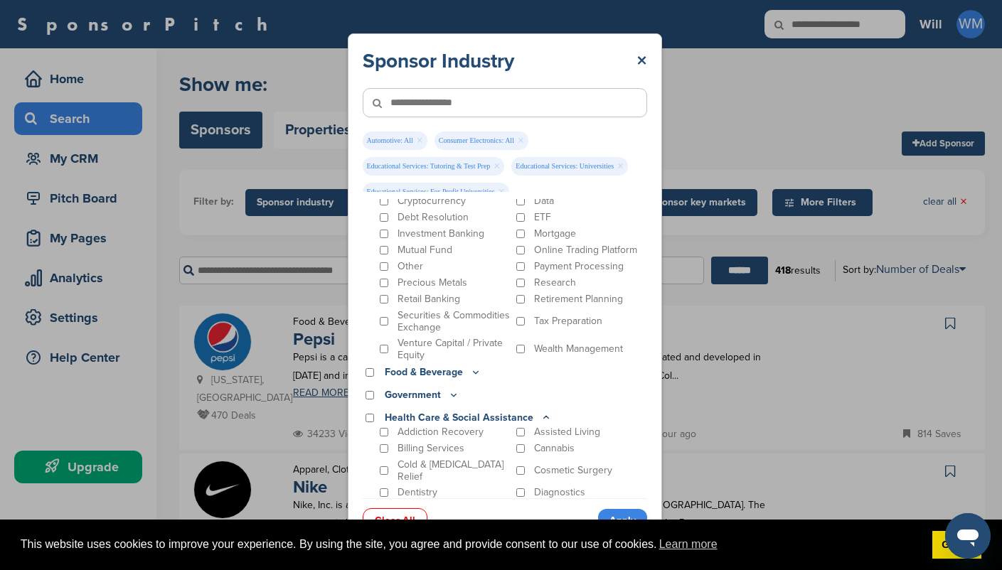
scroll to position [1309, 0]
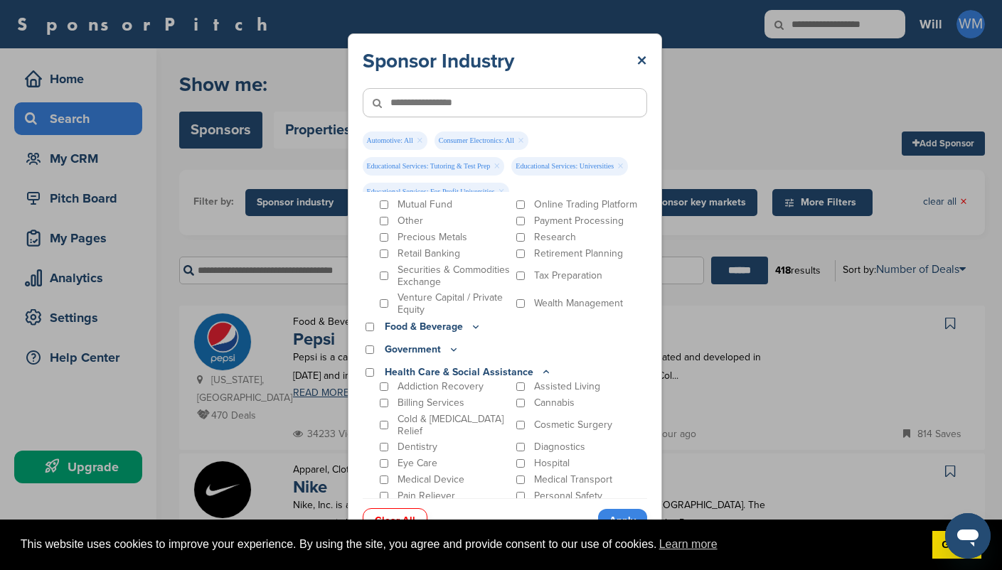
click at [470, 321] on icon at bounding box center [475, 327] width 11 height 12
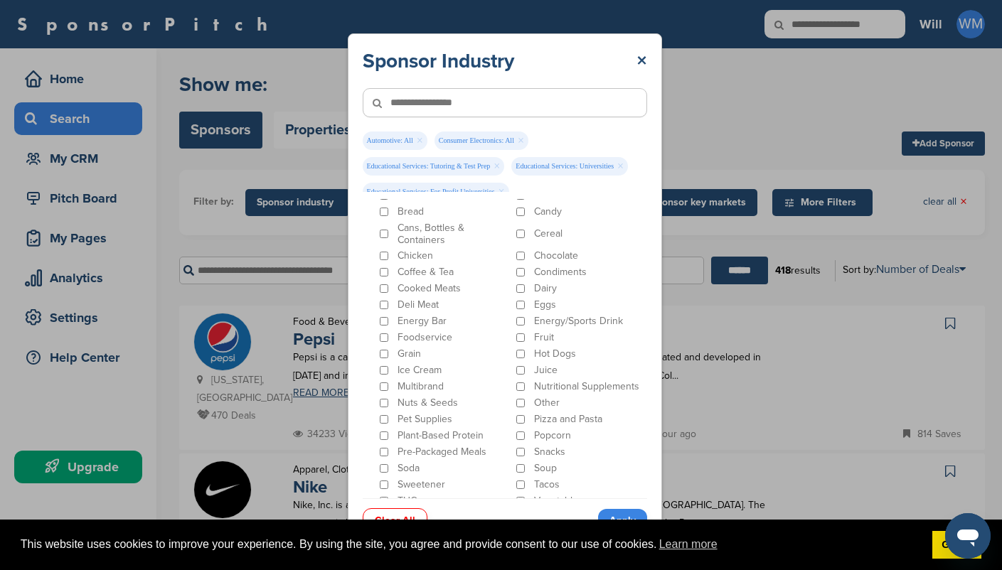
scroll to position [1477, 0]
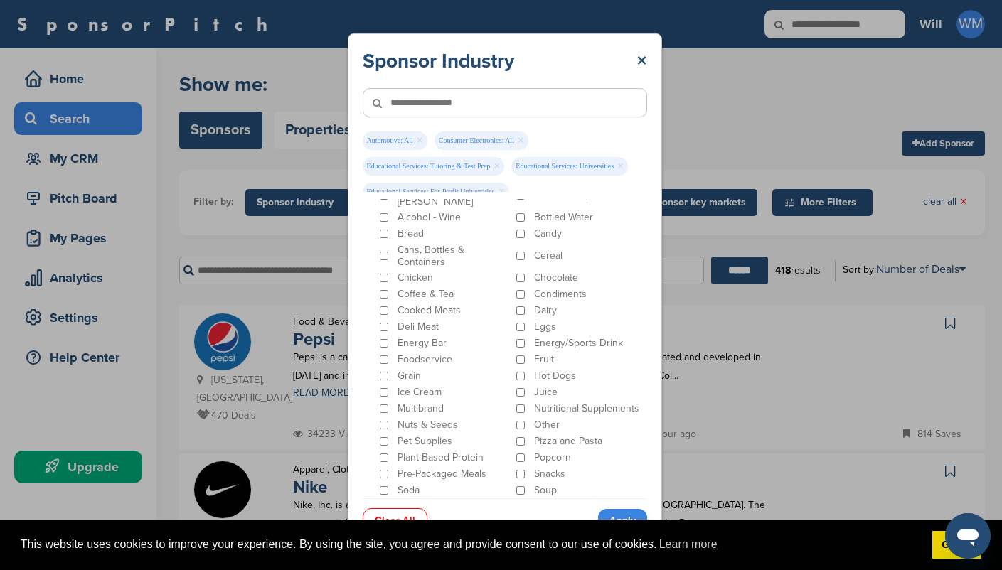
click at [383, 435] on div "Pet Supplies" at bounding box center [444, 441] width 134 height 13
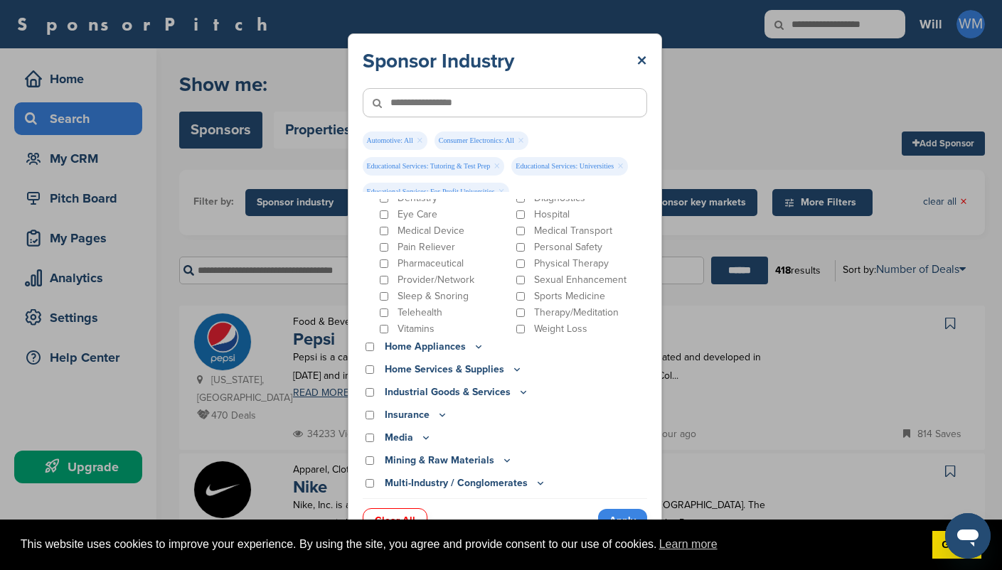
scroll to position [1959, 0]
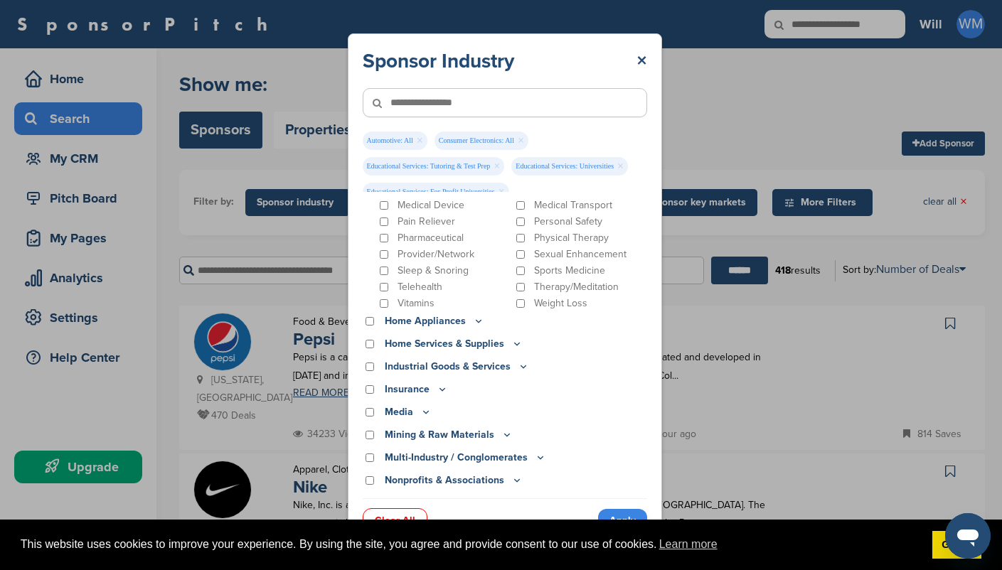
click at [474, 315] on icon at bounding box center [478, 321] width 11 height 12
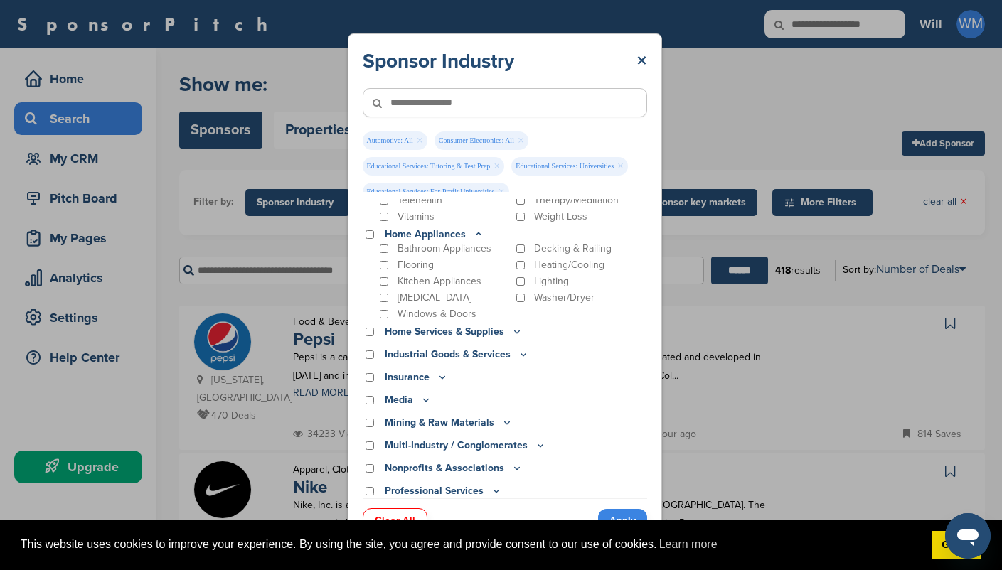
scroll to position [2050, 0]
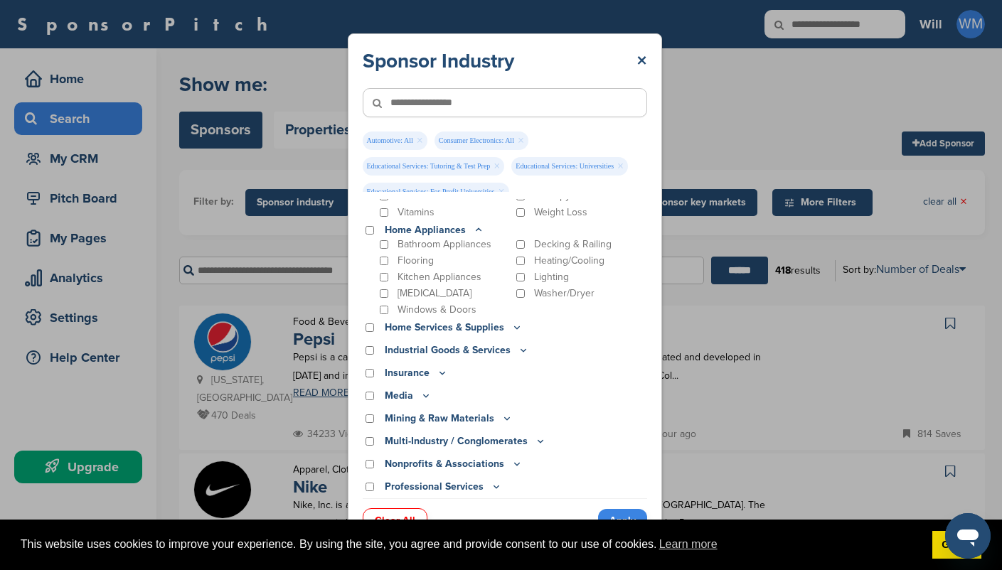
click at [505, 320] on p "Home Services & Supplies" at bounding box center [454, 328] width 138 height 16
click at [511, 321] on icon at bounding box center [516, 327] width 11 height 12
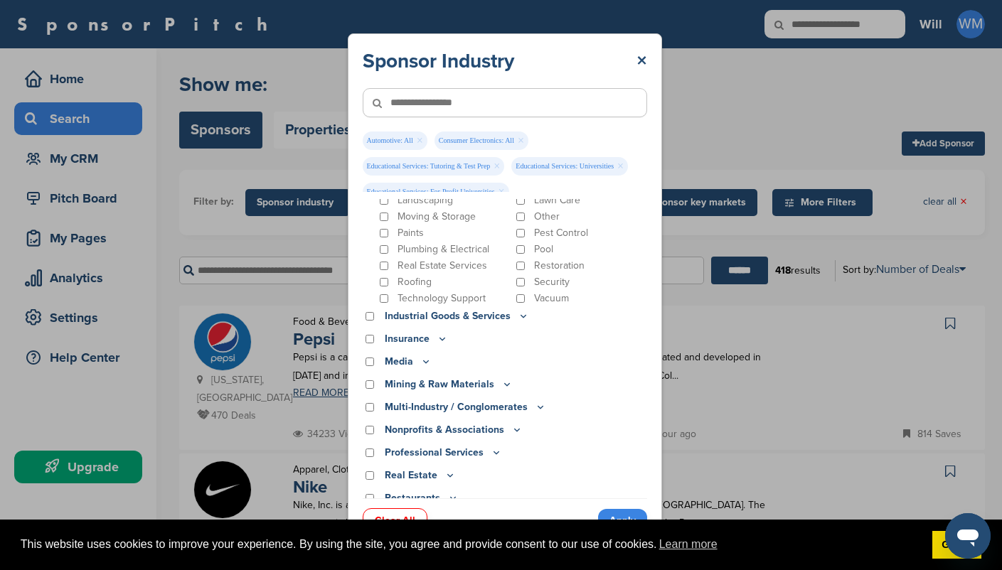
scroll to position [2302, 0]
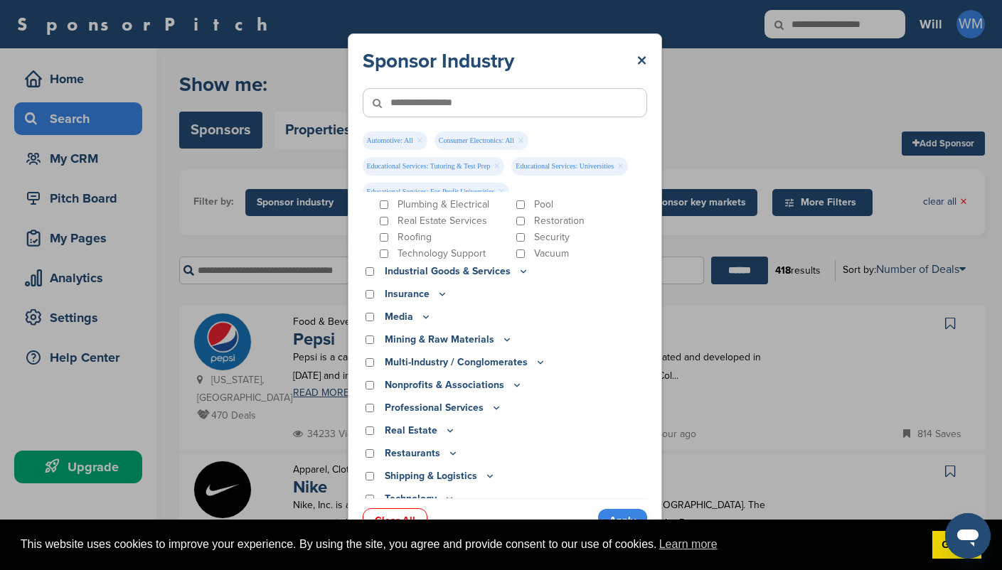
click at [518, 265] on icon at bounding box center [523, 271] width 11 height 12
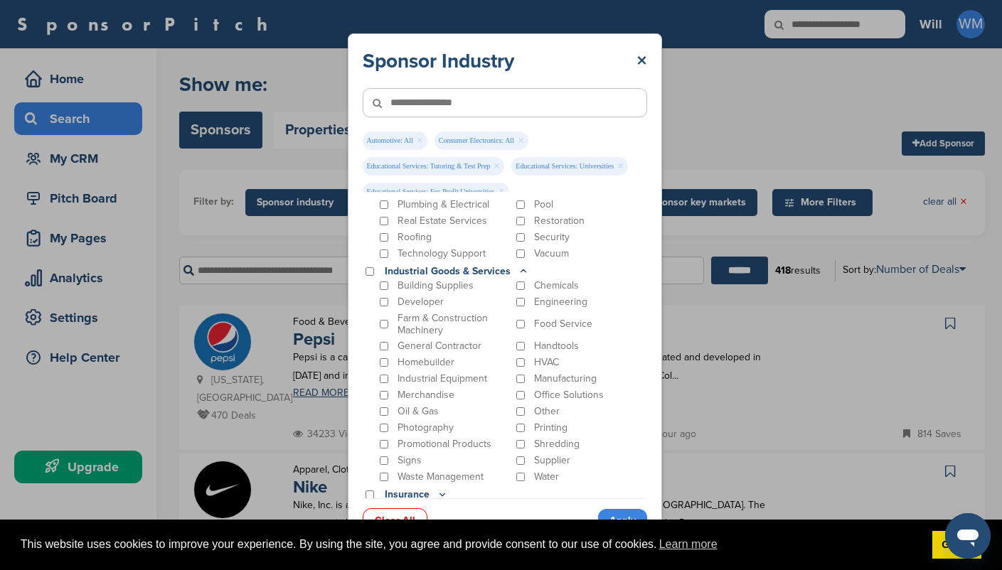
click at [518, 265] on icon at bounding box center [523, 271] width 11 height 12
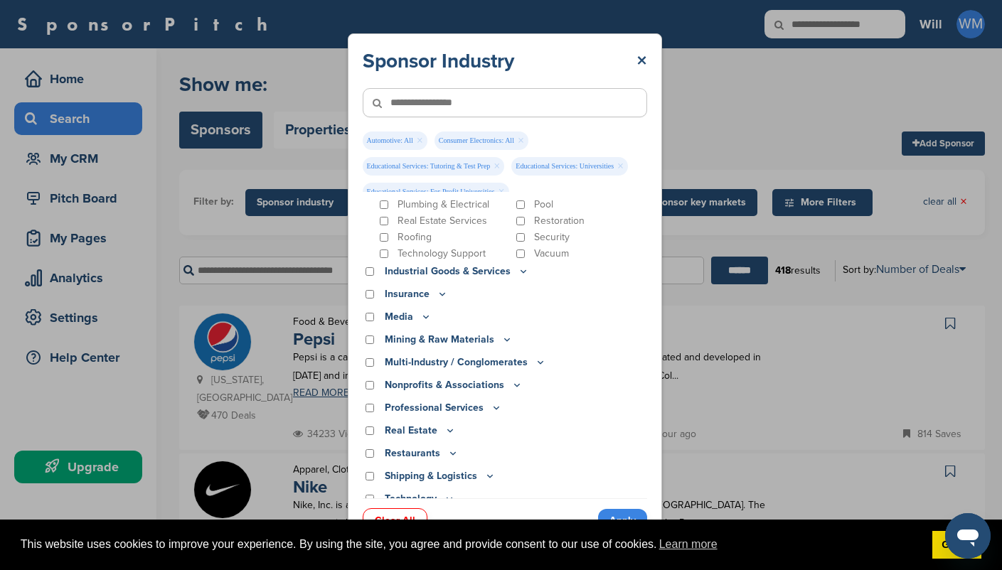
click at [437, 288] on icon at bounding box center [442, 294] width 11 height 12
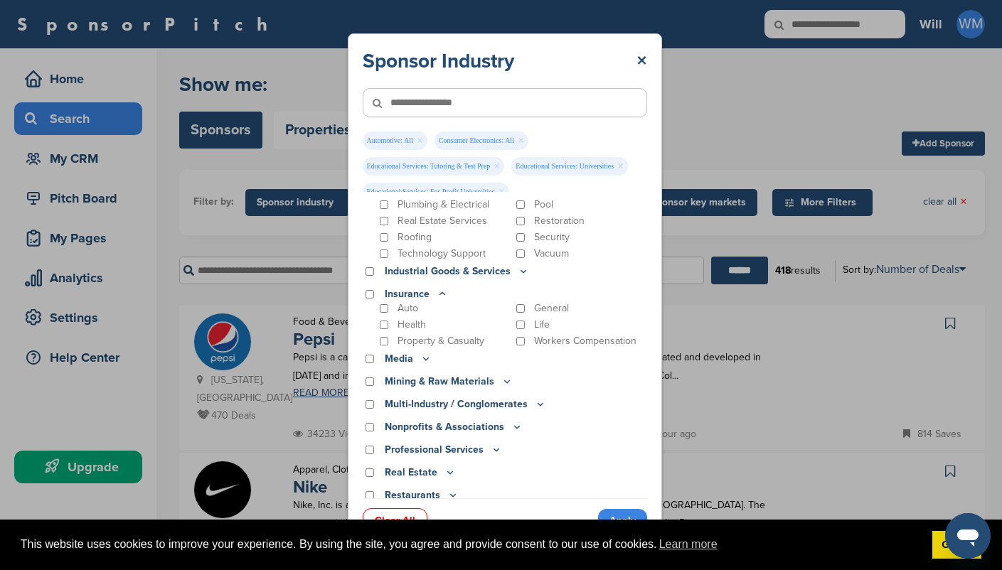
click at [420, 353] on icon at bounding box center [425, 359] width 11 height 12
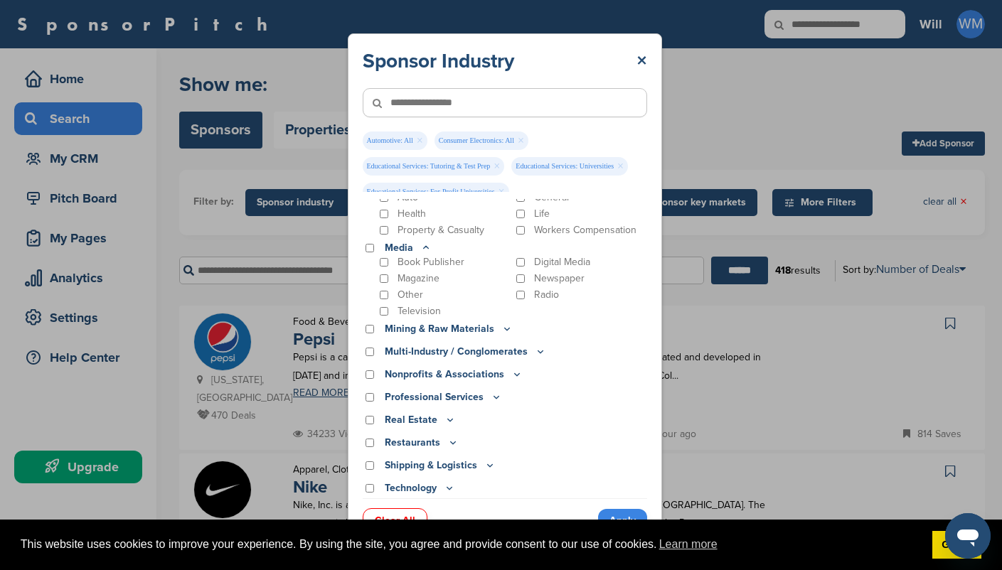
scroll to position [2435, 0]
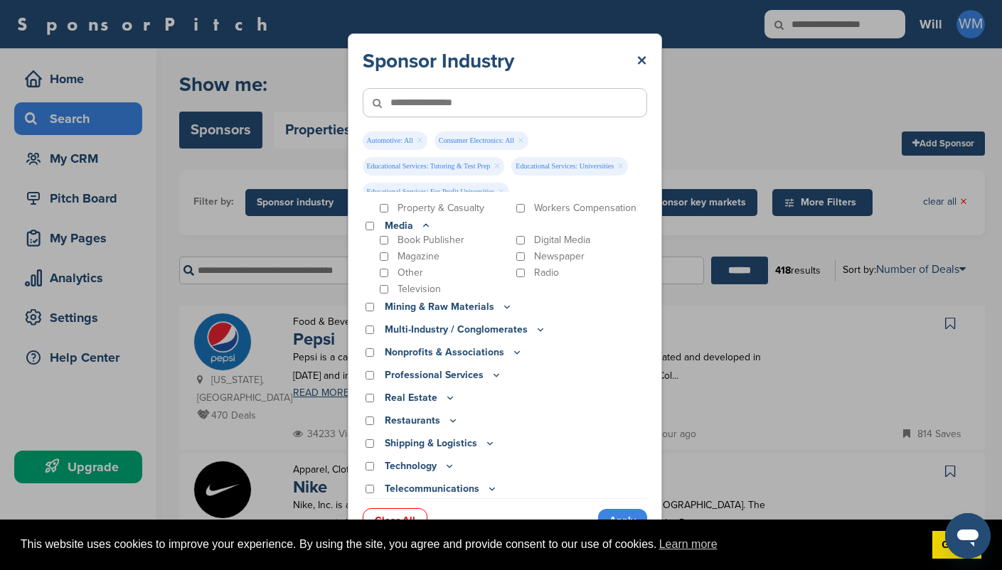
click at [494, 299] on p "Mining & Raw Materials" at bounding box center [449, 307] width 128 height 16
click at [501, 301] on icon at bounding box center [506, 307] width 11 height 12
click at [501, 303] on icon at bounding box center [506, 309] width 11 height 12
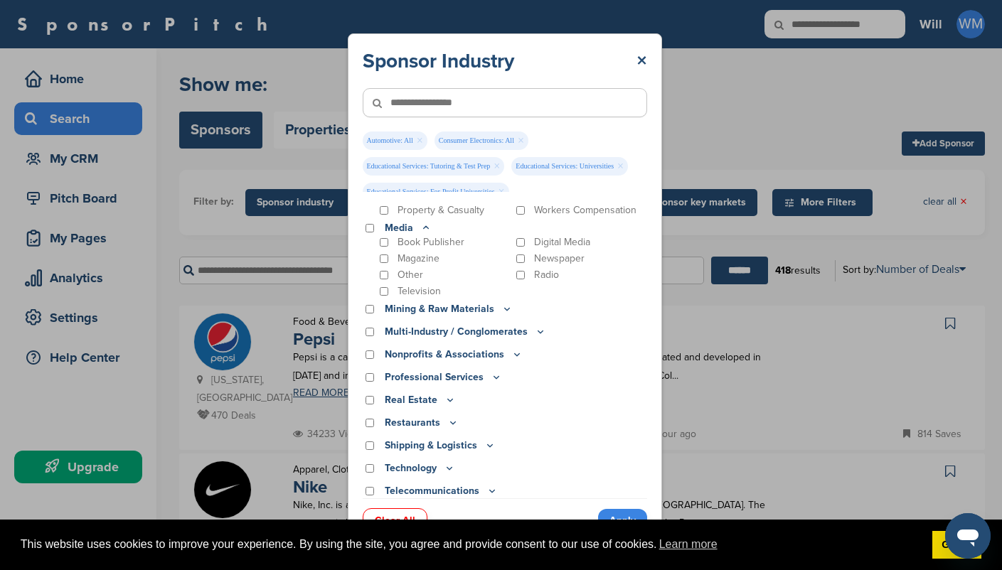
click at [536, 326] on icon at bounding box center [540, 332] width 11 height 12
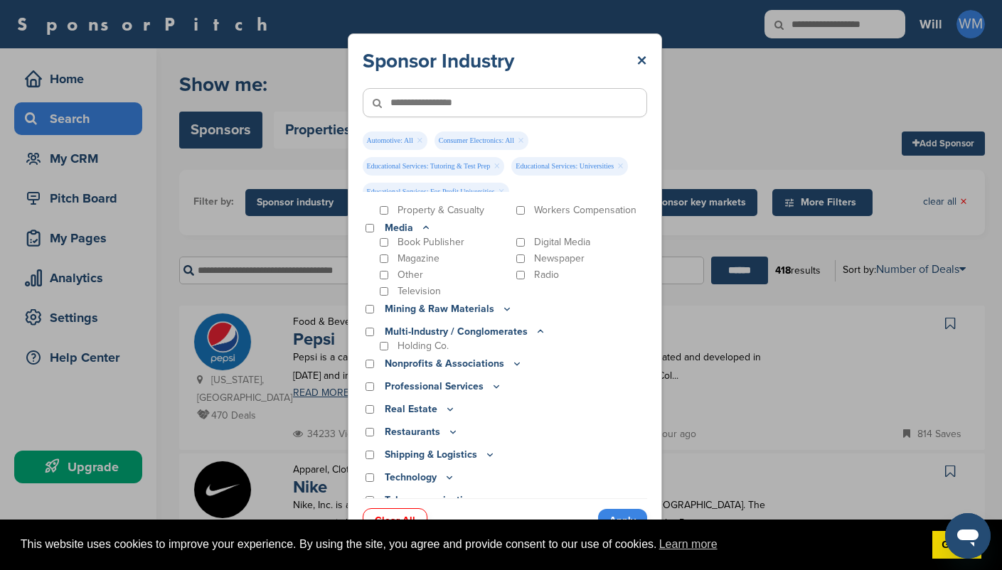
click at [536, 326] on icon at bounding box center [540, 332] width 11 height 12
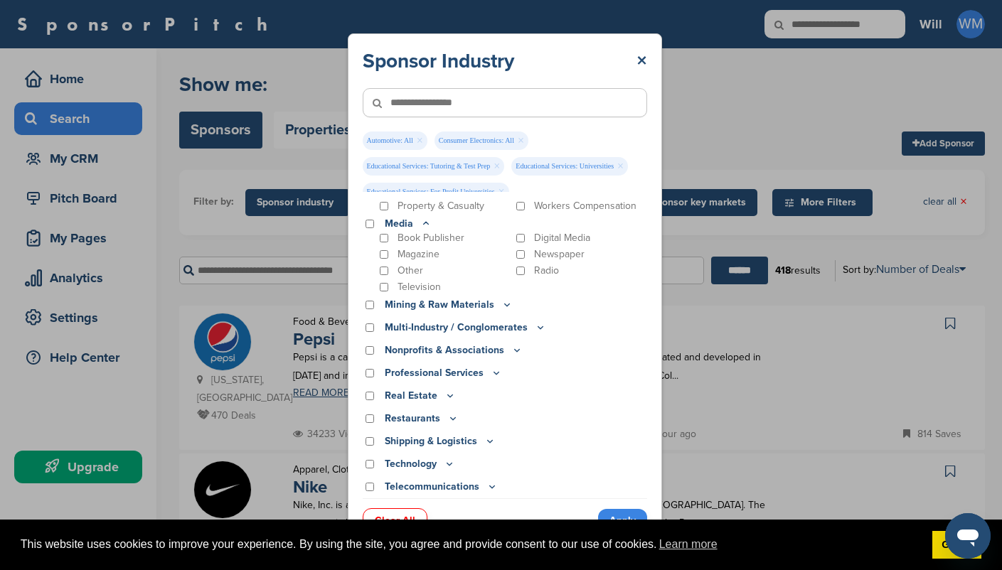
scroll to position [2436, 0]
click at [491, 368] on icon at bounding box center [496, 374] width 11 height 12
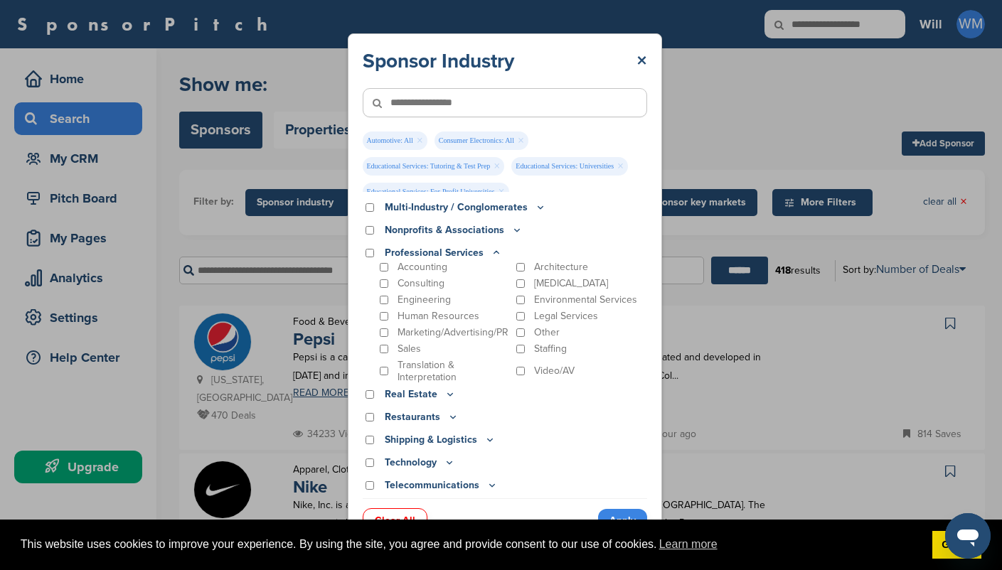
scroll to position [2555, 0]
click at [447, 413] on icon at bounding box center [452, 419] width 11 height 12
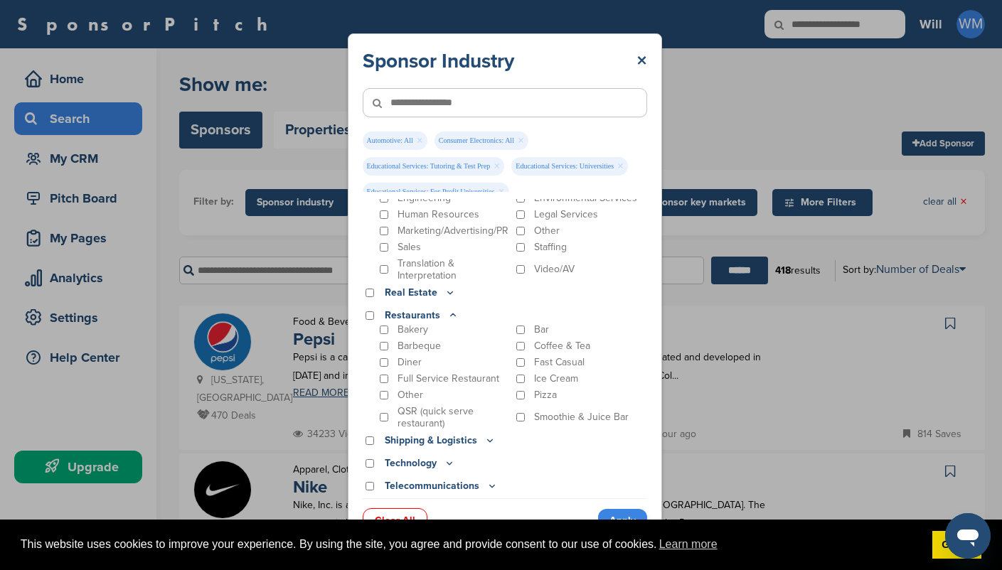
scroll to position [2657, 0]
click at [444, 459] on icon at bounding box center [449, 465] width 11 height 12
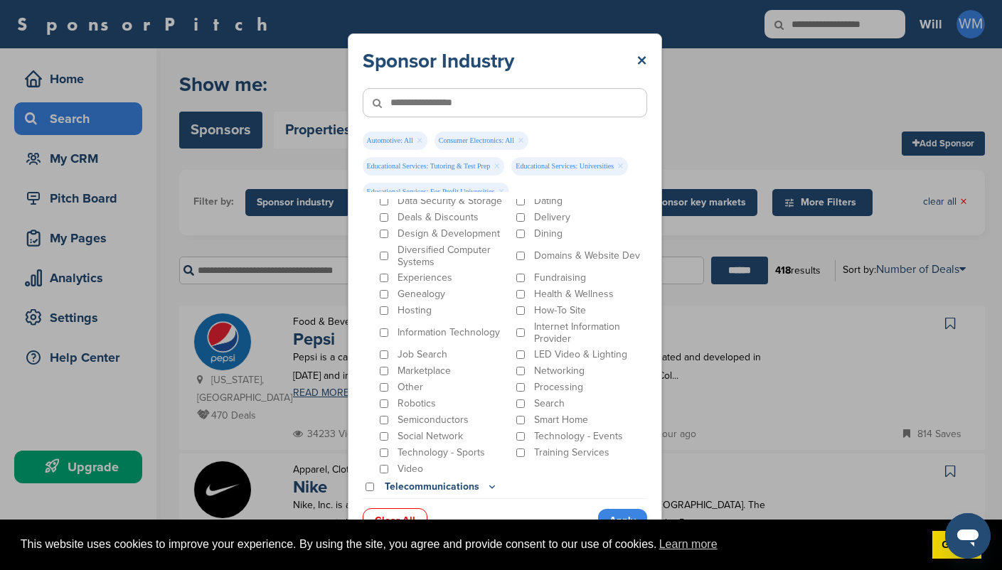
scroll to position [3017, 0]
click at [487, 482] on icon at bounding box center [492, 488] width 11 height 12
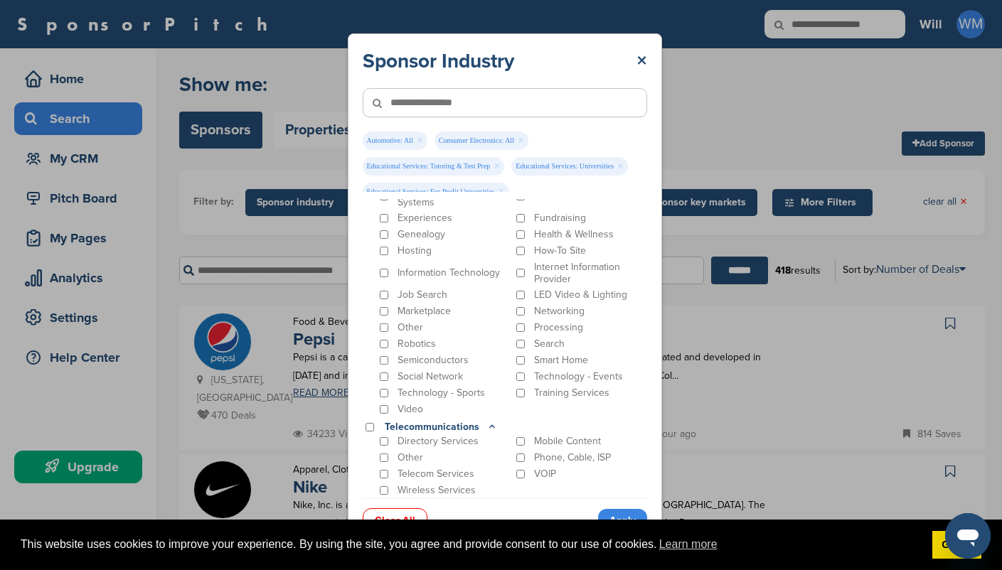
scroll to position [3075, 0]
click at [524, 437] on div "Mobile Content" at bounding box center [581, 443] width 134 height 13
click at [446, 470] on p "Telecom Services" at bounding box center [436, 476] width 77 height 12
click at [460, 487] on p "Wireless Services" at bounding box center [437, 493] width 78 height 12
click at [420, 527] on icon at bounding box center [425, 533] width 11 height 12
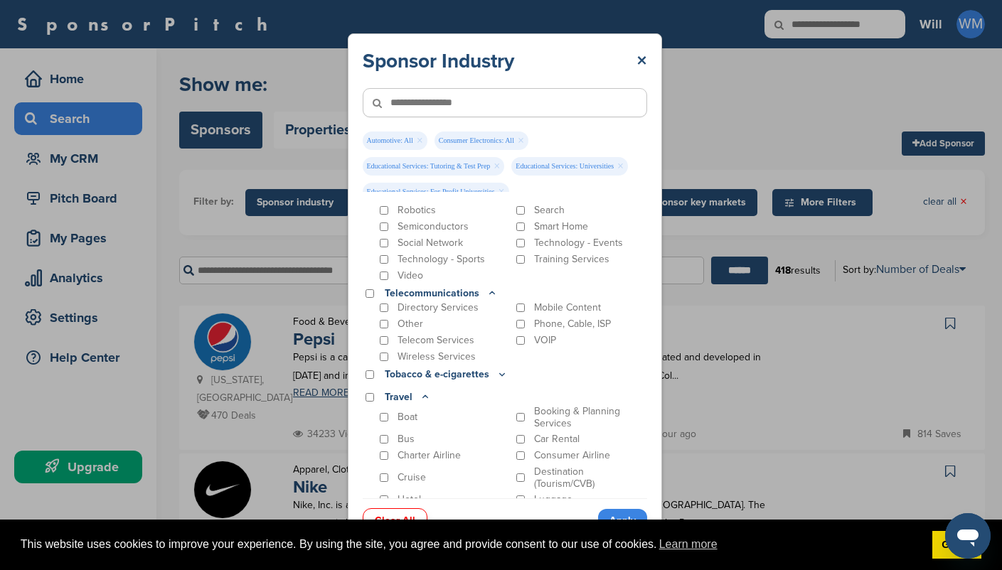
scroll to position [3210, 0]
click at [373, 390] on div "Travel" at bounding box center [505, 398] width 285 height 16
click at [614, 511] on link "Apply" at bounding box center [622, 520] width 49 height 23
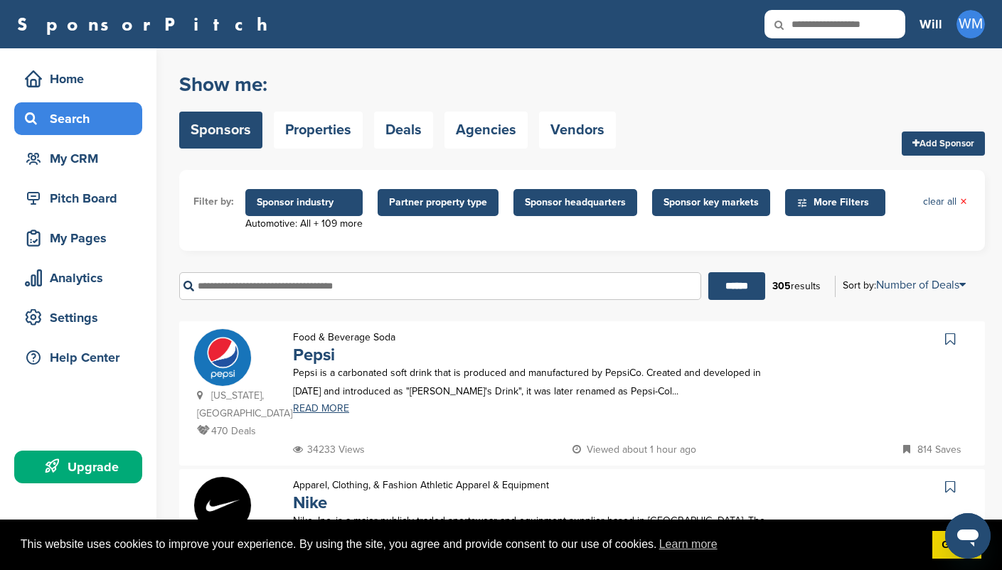
click at [686, 199] on span "Sponsor key markets" at bounding box center [711, 203] width 95 height 16
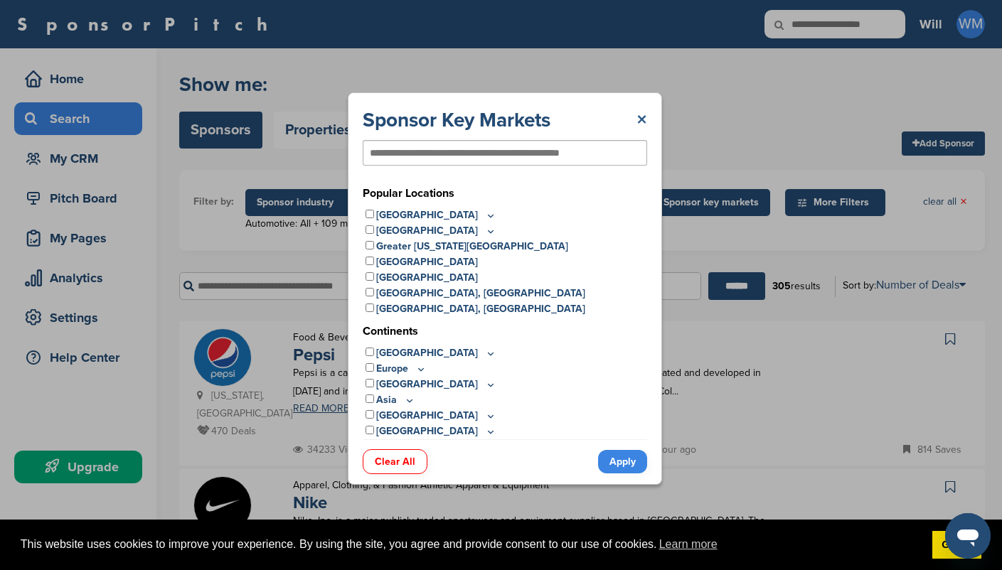
click at [642, 122] on link "×" at bounding box center [642, 120] width 11 height 26
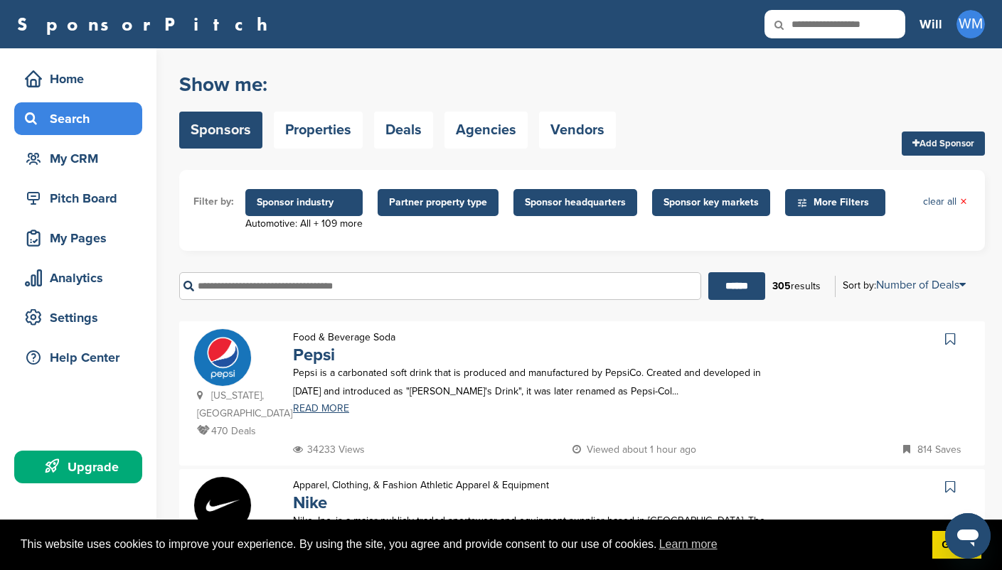
click at [464, 201] on span "Partner property type" at bounding box center [438, 203] width 98 height 16
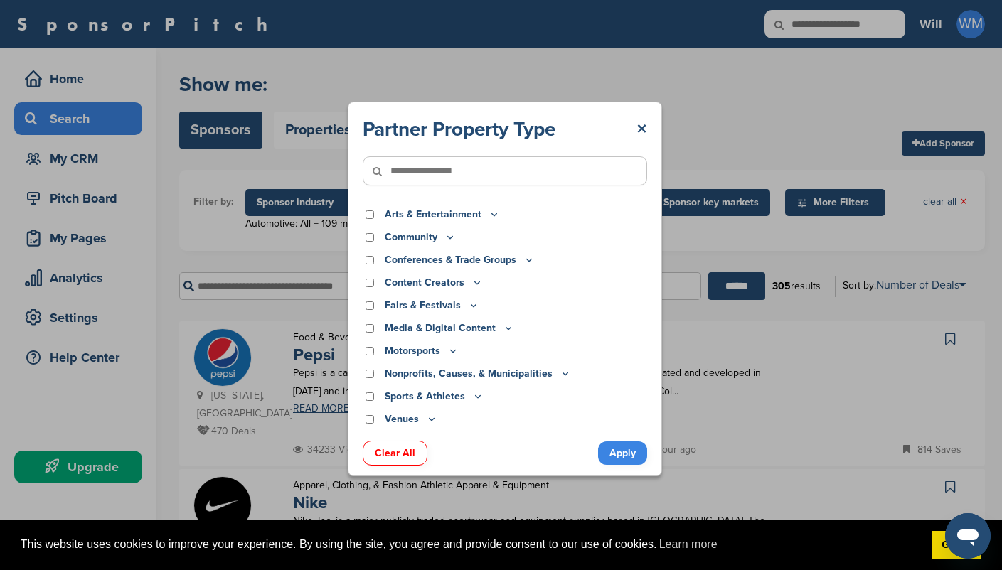
click at [490, 215] on icon at bounding box center [494, 214] width 11 height 12
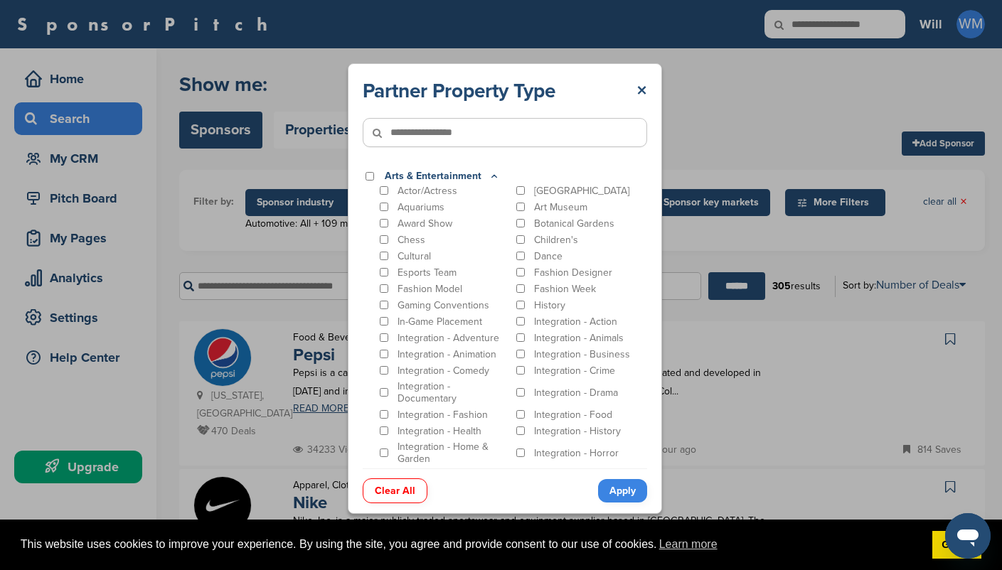
scroll to position [0, 0]
click at [489, 173] on icon at bounding box center [494, 177] width 11 height 12
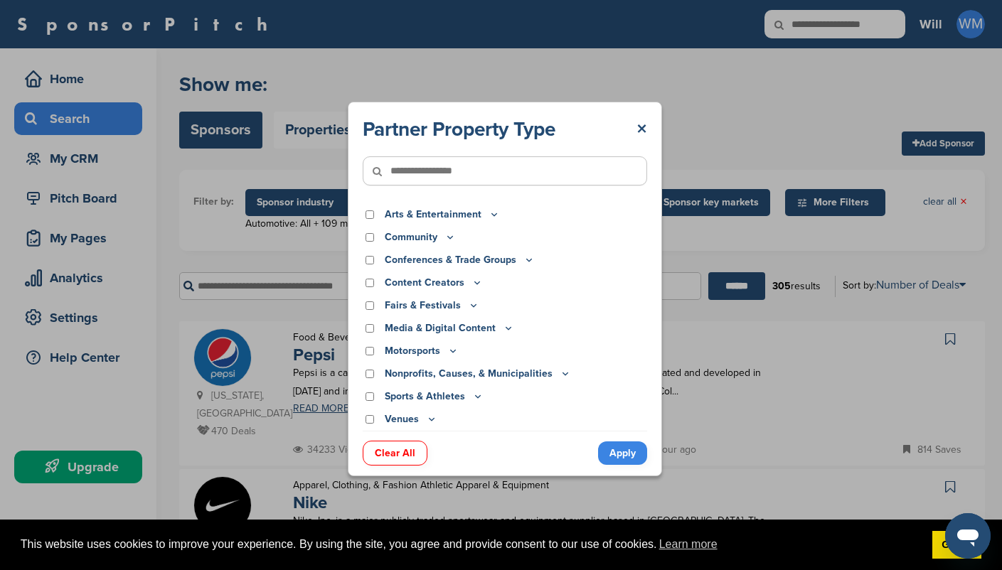
click at [472, 396] on icon at bounding box center [477, 396] width 11 height 12
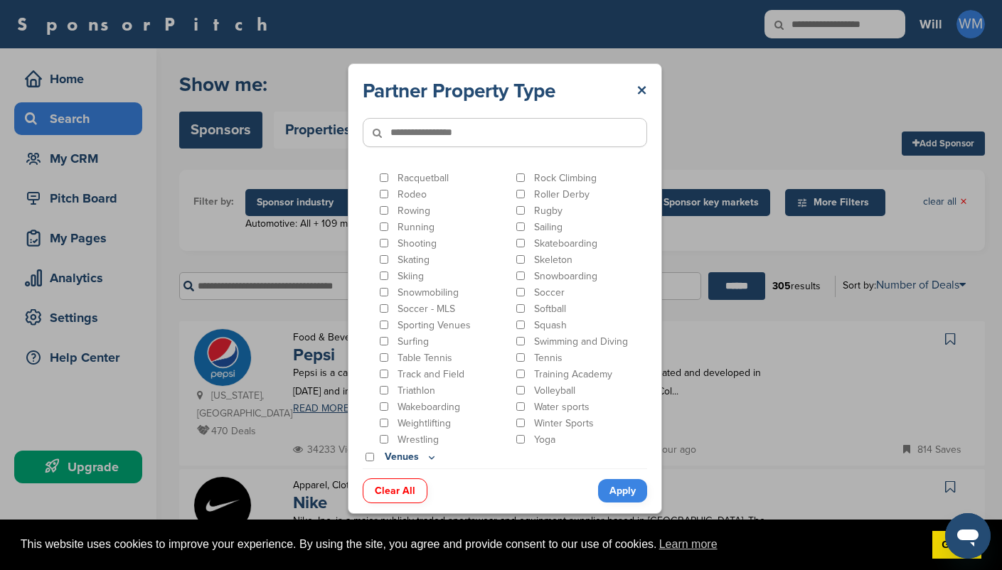
scroll to position [746, 0]
click at [641, 90] on link "×" at bounding box center [642, 91] width 11 height 26
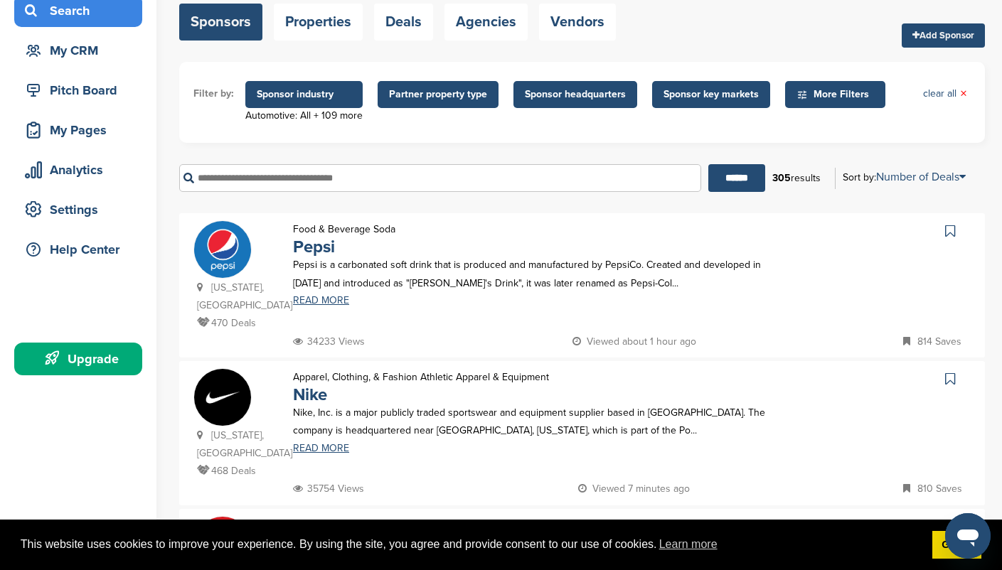
scroll to position [0, 0]
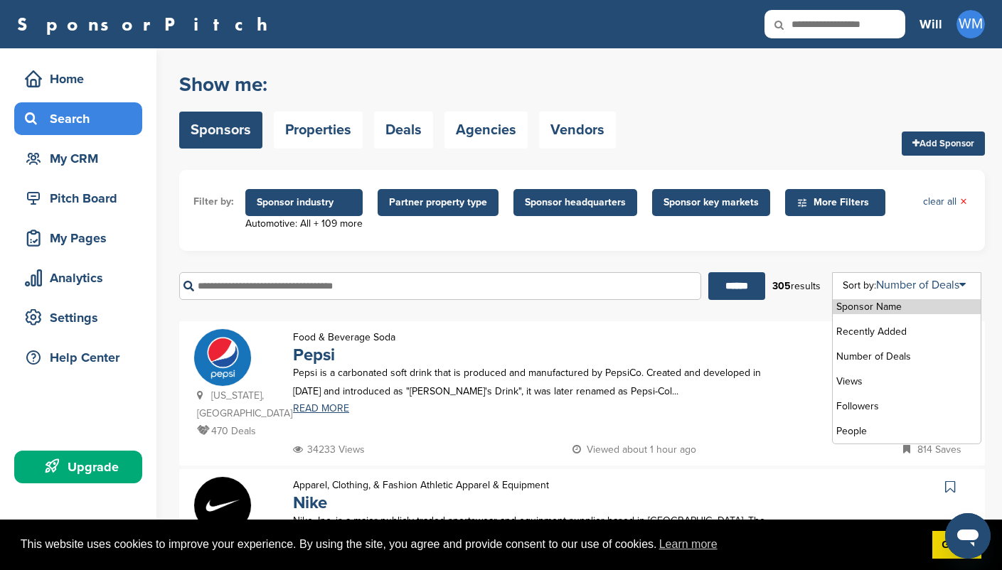
click at [901, 307] on li "Sponsor Name" at bounding box center [907, 306] width 148 height 15
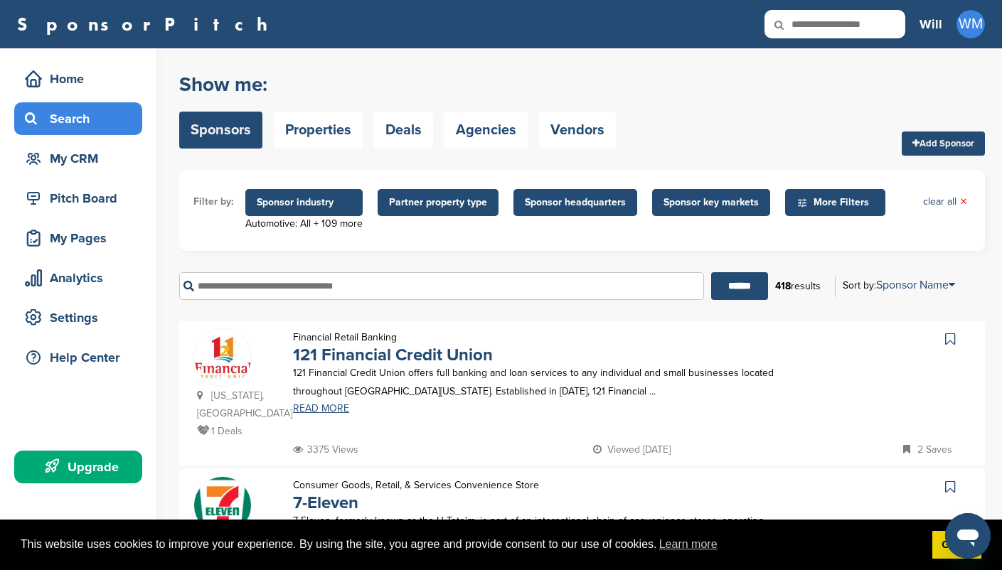
click at [93, 460] on div "Upgrade" at bounding box center [81, 468] width 121 height 26
click at [954, 339] on icon at bounding box center [950, 339] width 10 height 14
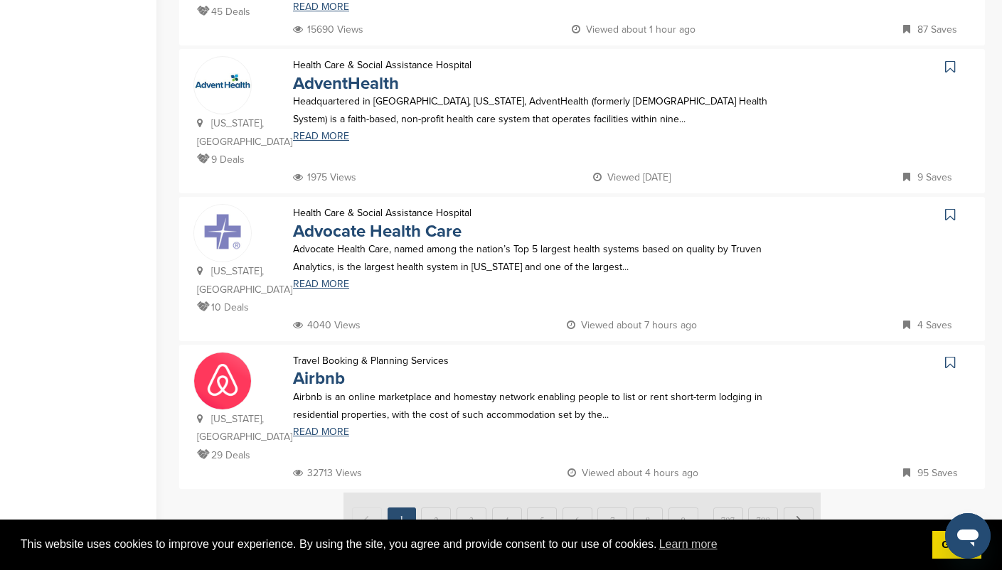
scroll to position [1359, 0]
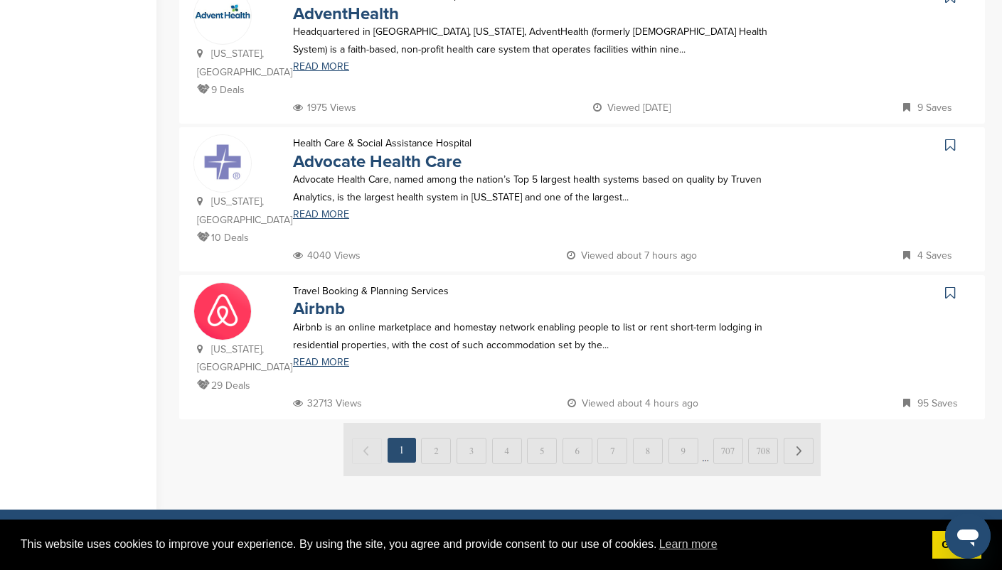
click at [799, 423] on img at bounding box center [582, 449] width 477 height 53
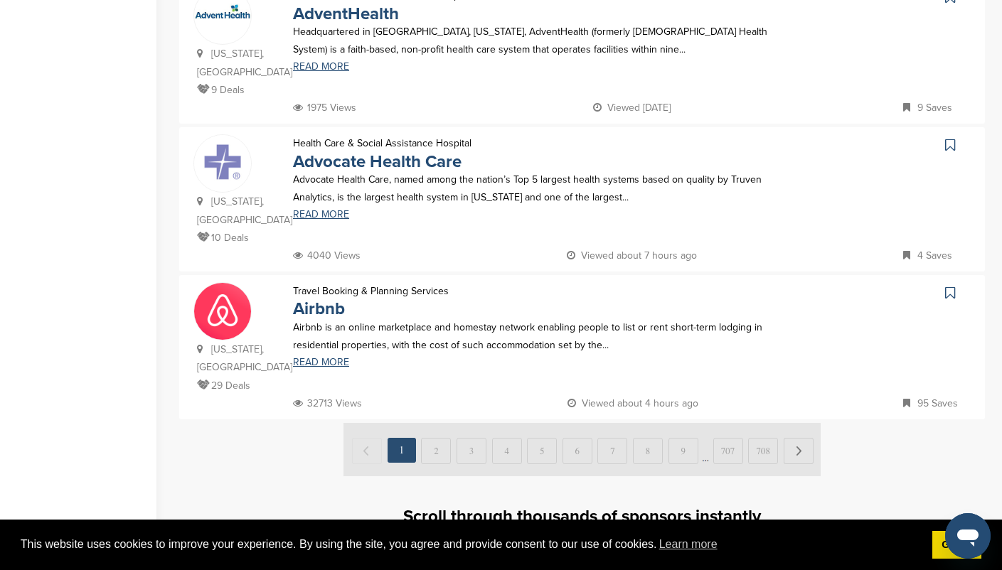
click at [435, 423] on img at bounding box center [582, 449] width 477 height 53
click at [637, 538] on link "Upgrade Subscription" at bounding box center [582, 557] width 179 height 38
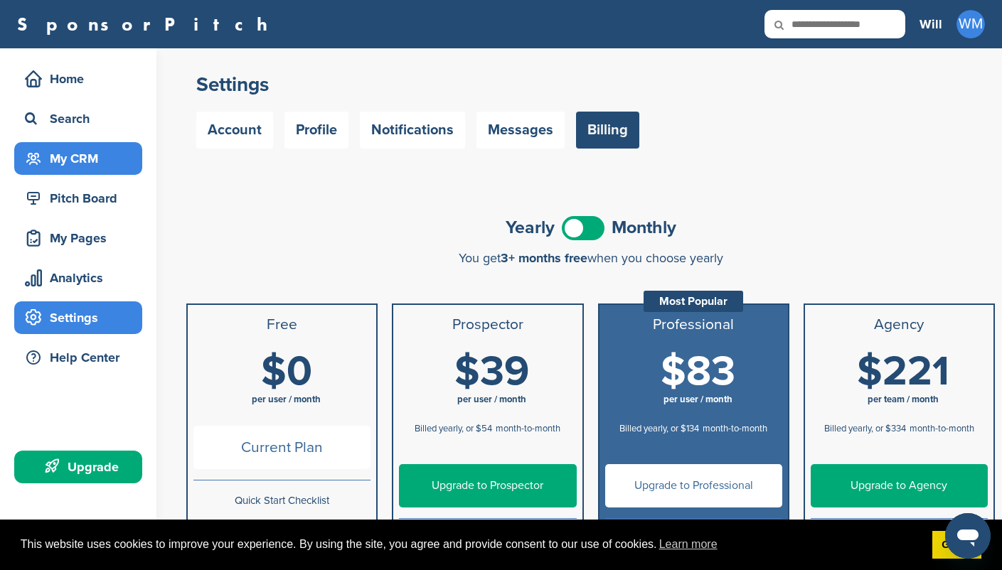
click at [89, 162] on div "My CRM" at bounding box center [81, 159] width 121 height 26
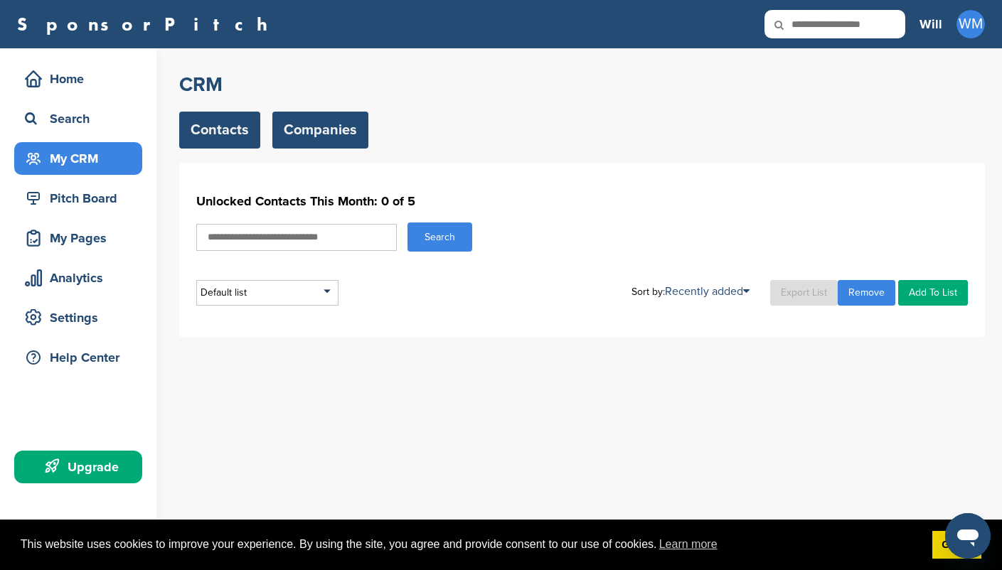
click at [306, 119] on link "Companies" at bounding box center [320, 130] width 96 height 37
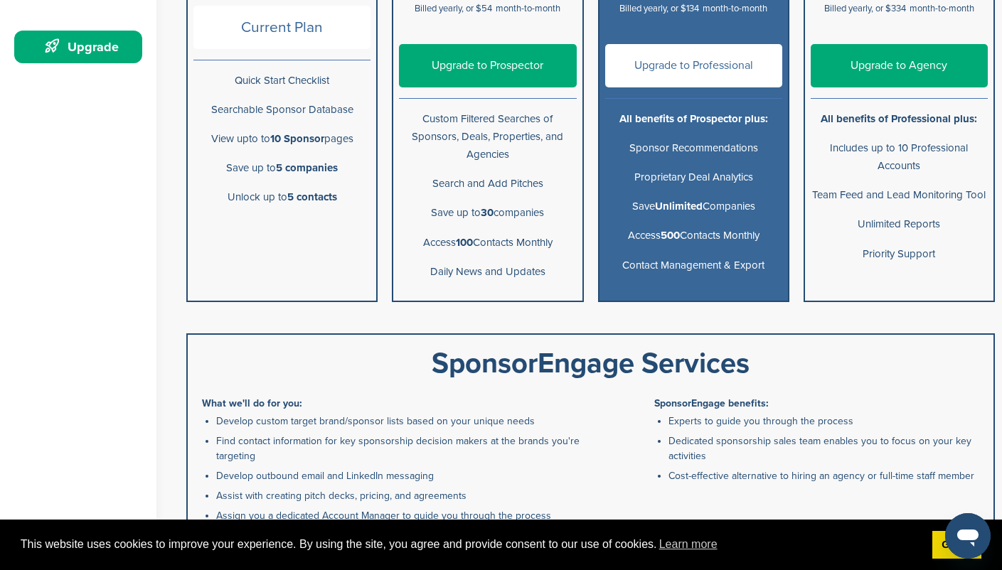
scroll to position [253, 0]
